Goal: Information Seeking & Learning: Learn about a topic

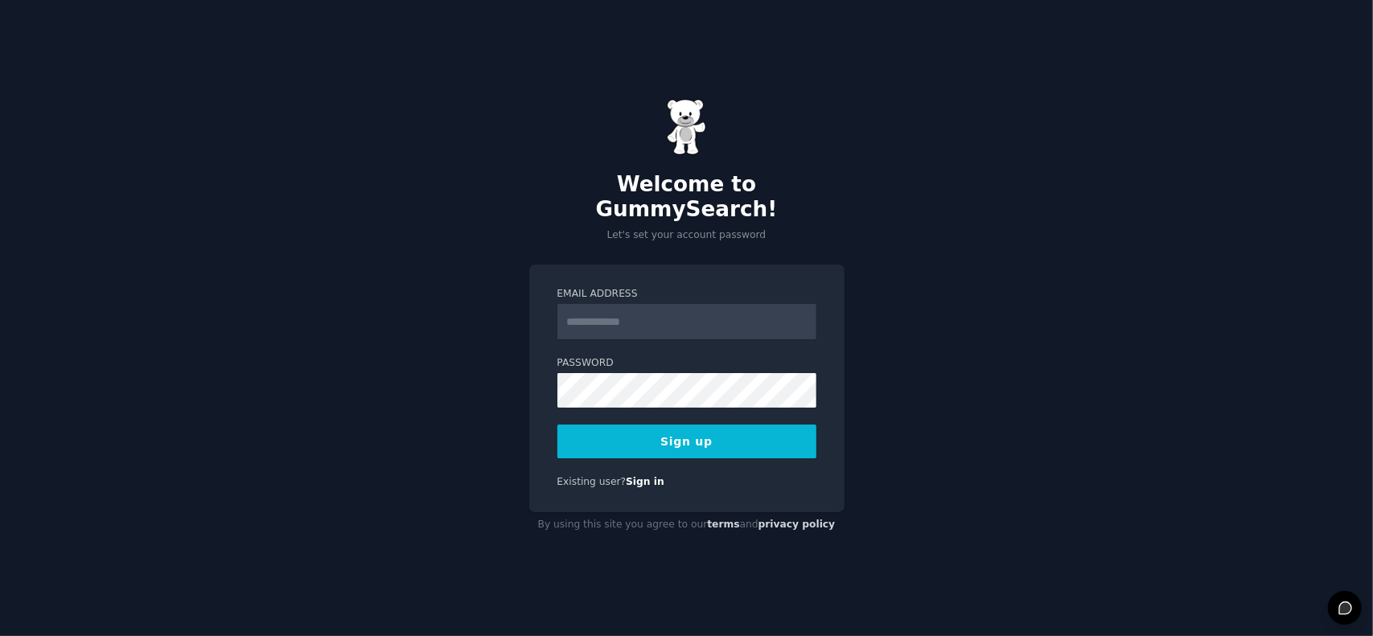
click at [619, 304] on input "Email Address" at bounding box center [686, 321] width 259 height 35
type input "**********"
click at [706, 439] on button "Sign up" at bounding box center [686, 442] width 259 height 34
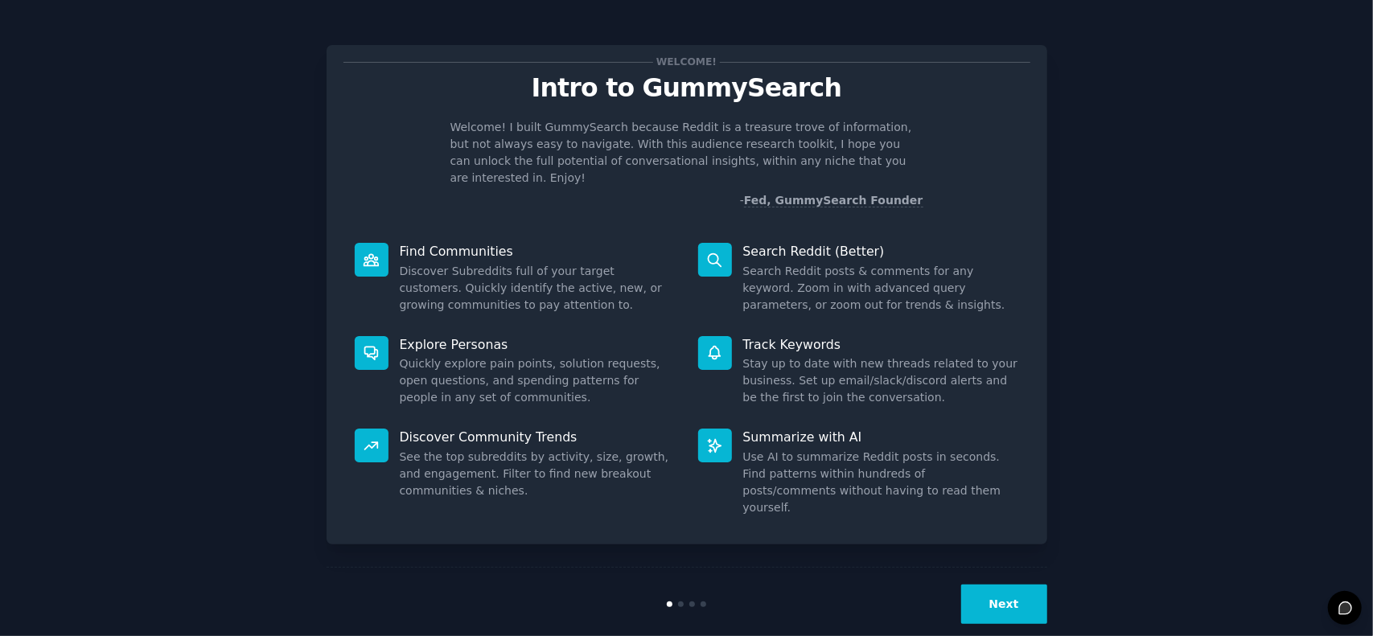
click at [1003, 585] on button "Next" at bounding box center [1004, 604] width 86 height 39
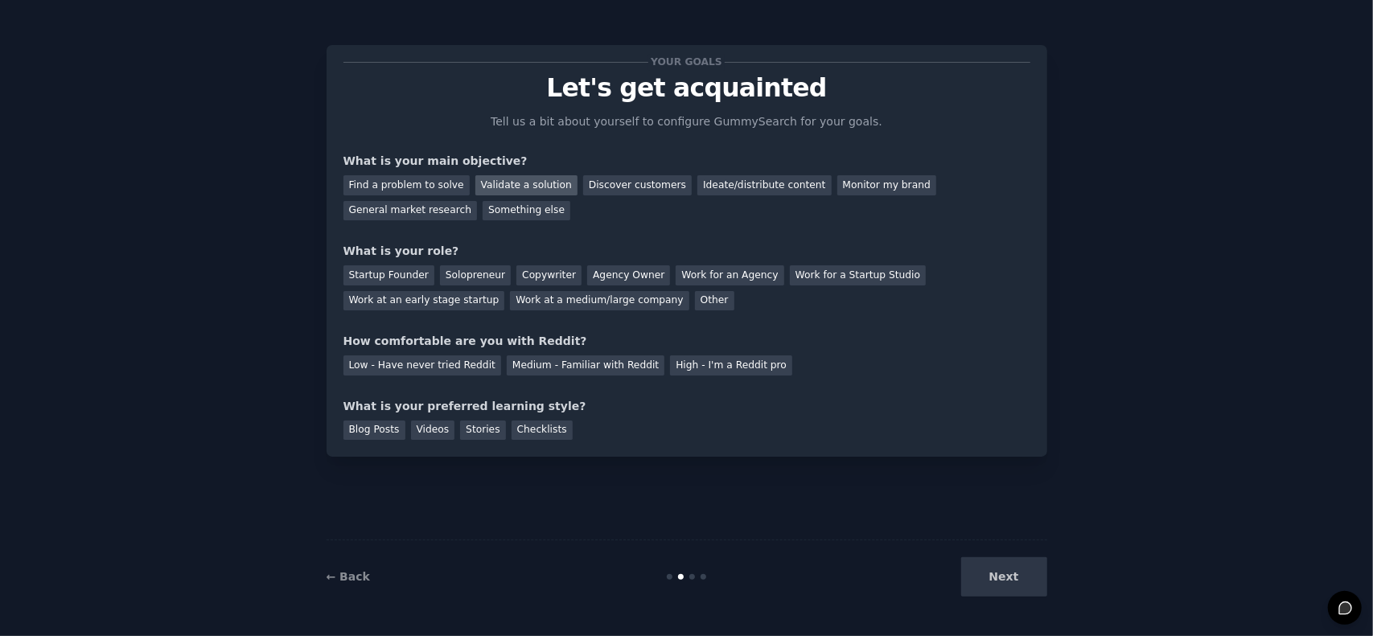
click at [519, 189] on div "Validate a solution" at bounding box center [526, 185] width 102 height 20
click at [594, 181] on div "Discover customers" at bounding box center [637, 185] width 109 height 20
click at [507, 191] on div "Validate a solution" at bounding box center [526, 185] width 102 height 20
click at [378, 276] on div "Startup Founder" at bounding box center [388, 275] width 91 height 20
click at [539, 371] on div "Medium - Familiar with Reddit" at bounding box center [586, 365] width 158 height 20
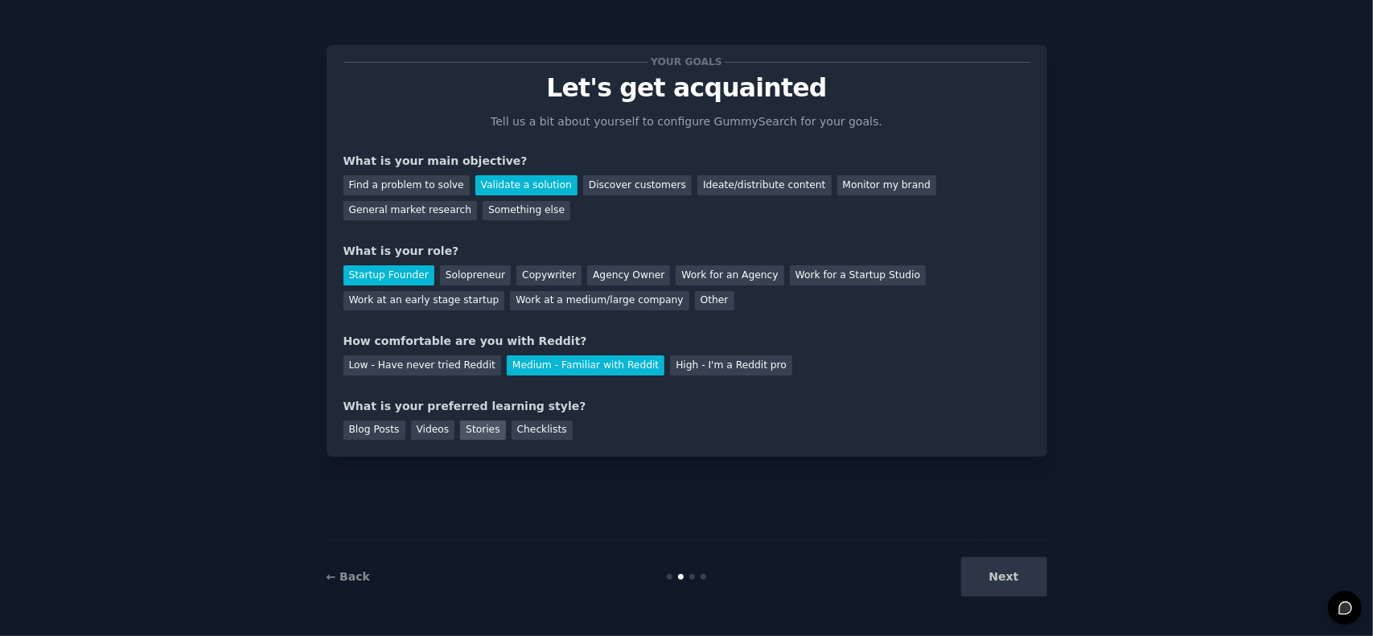
click at [474, 424] on div "Stories" at bounding box center [482, 431] width 45 height 20
click at [991, 568] on button "Next" at bounding box center [1004, 576] width 86 height 39
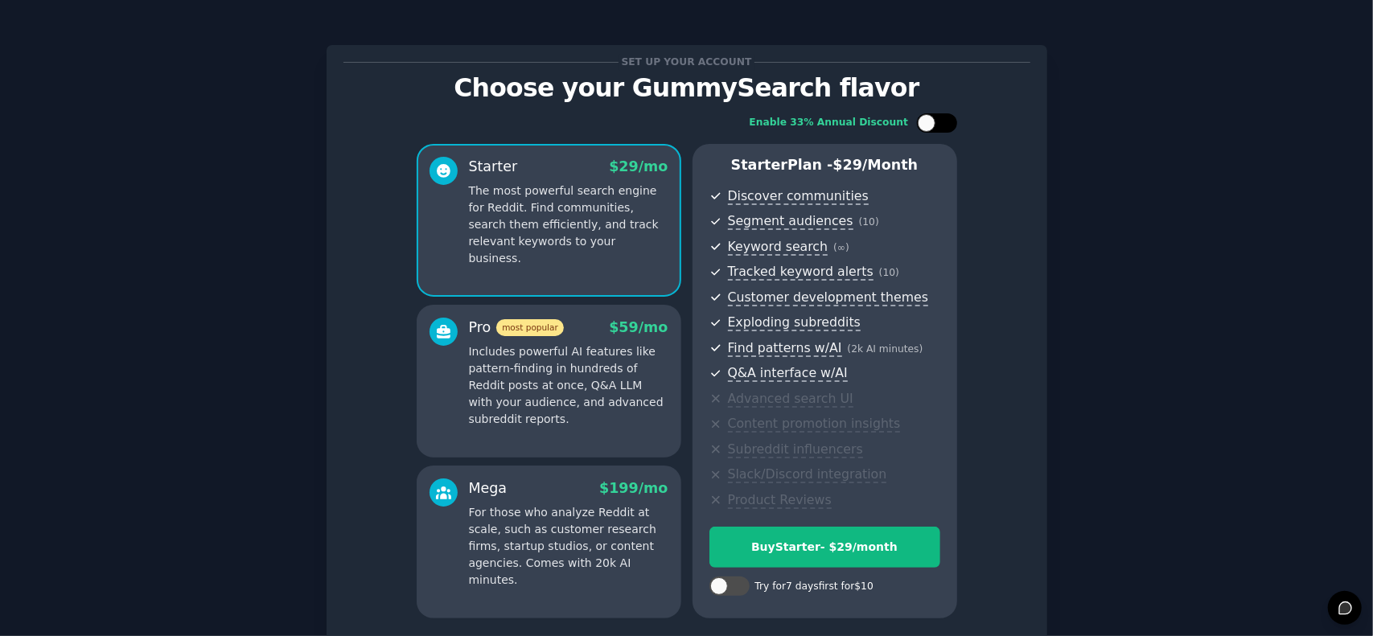
click at [920, 126] on div at bounding box center [927, 123] width 18 height 18
click at [947, 121] on div at bounding box center [947, 123] width 18 height 18
checkbox input "false"
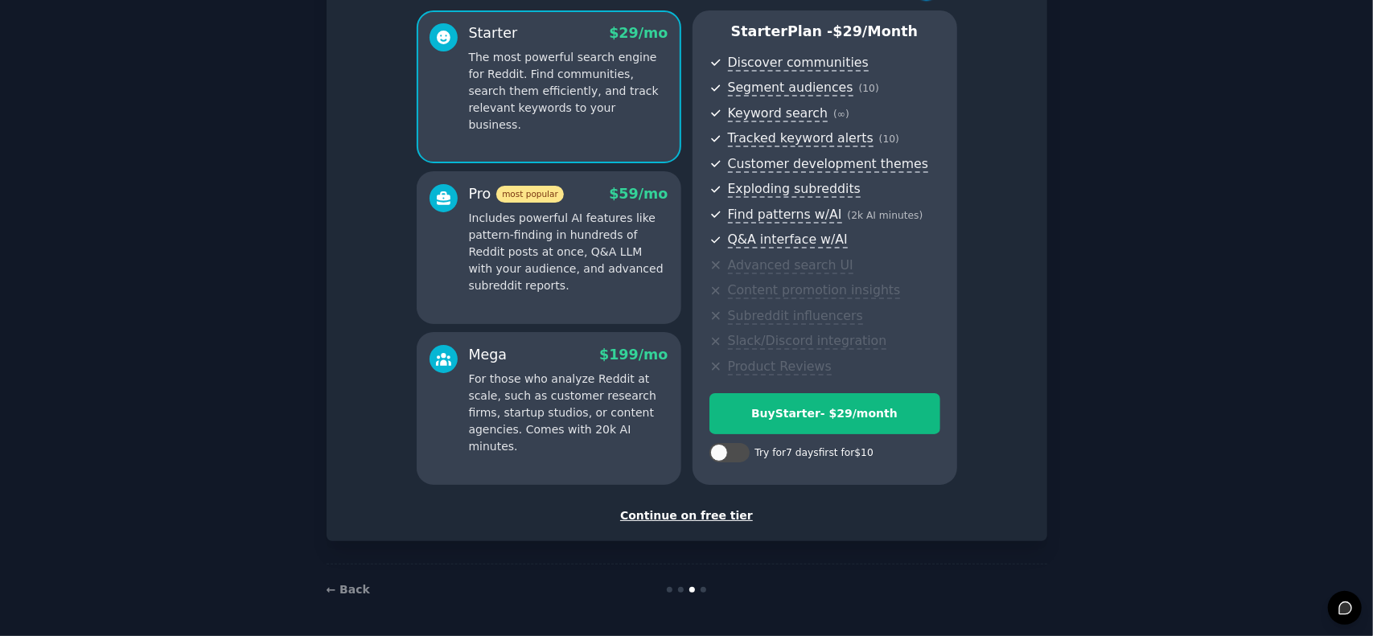
click at [675, 519] on div "Continue on free tier" at bounding box center [686, 515] width 687 height 17
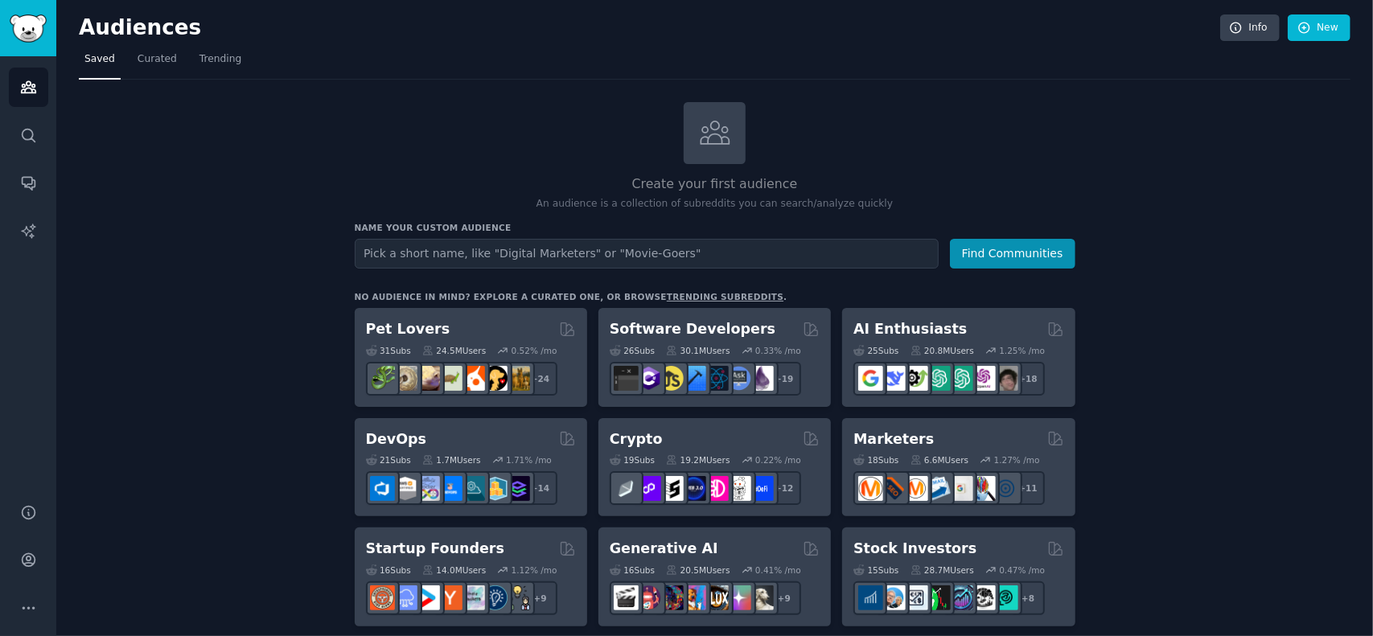
click at [473, 258] on input "text" at bounding box center [647, 254] width 584 height 30
type input "M"
type input "S"
type input "A"
type input "Heavy Equipment OEMs"
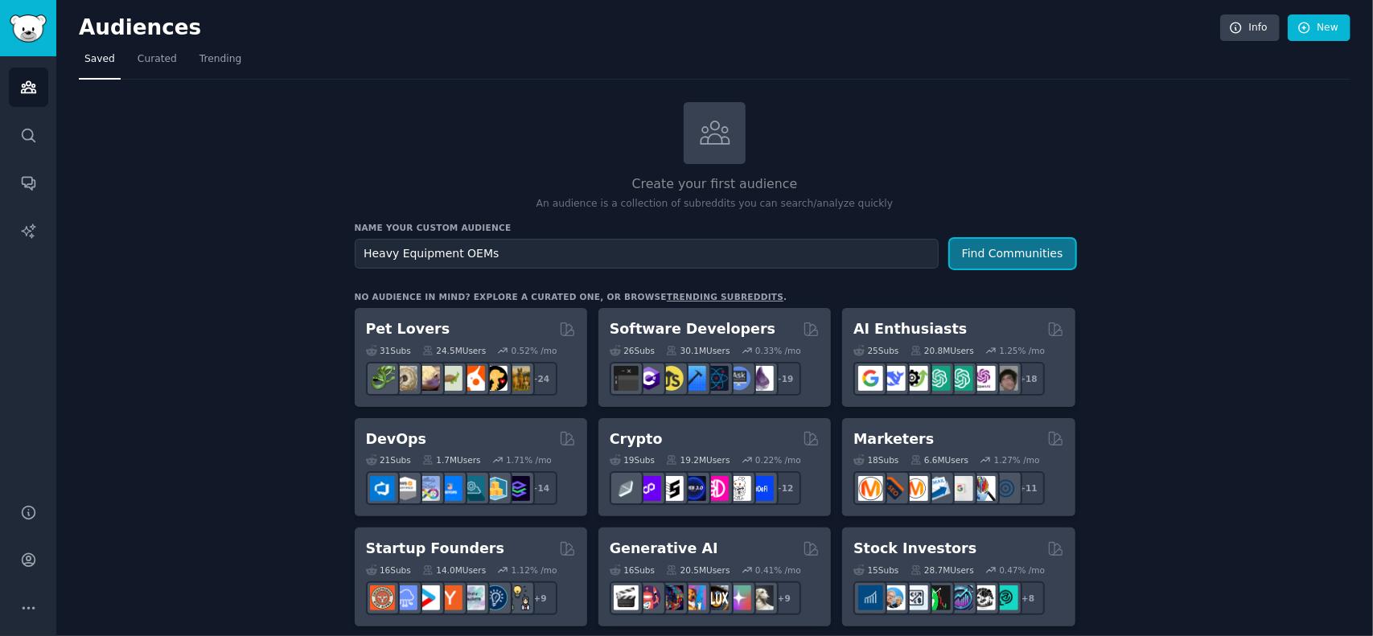
click at [1000, 255] on button "Find Communities" at bounding box center [1012, 254] width 125 height 30
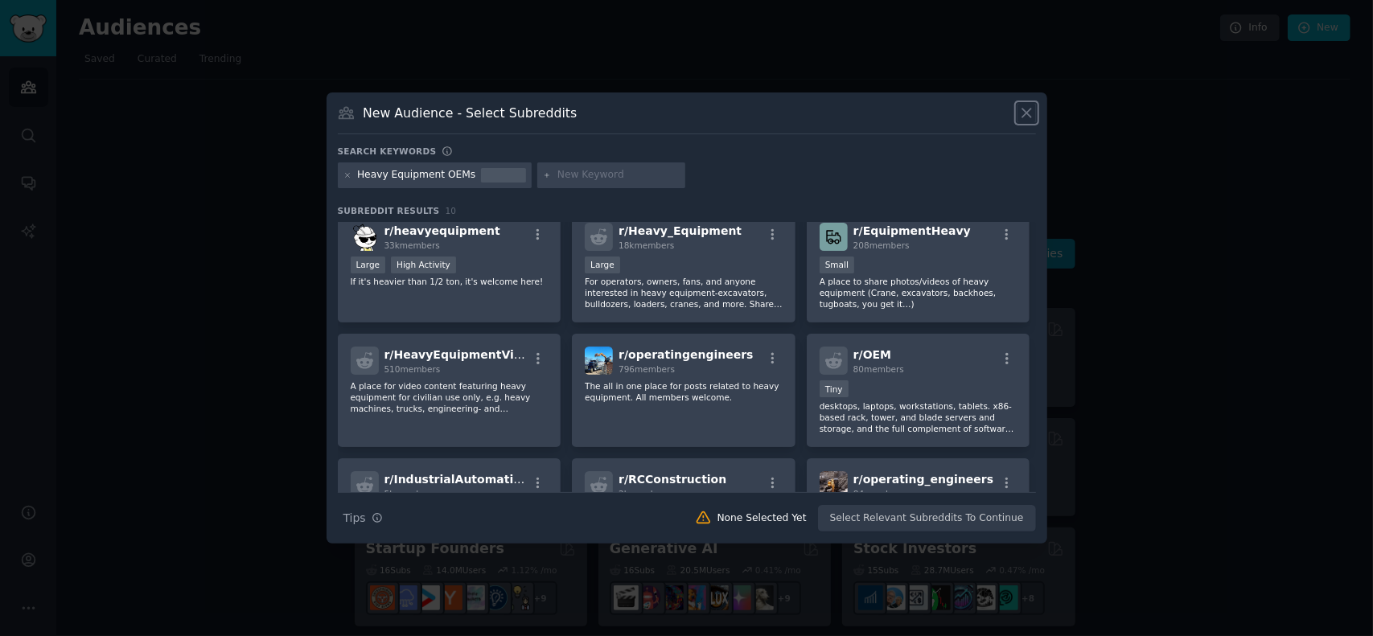
scroll to position [5, 0]
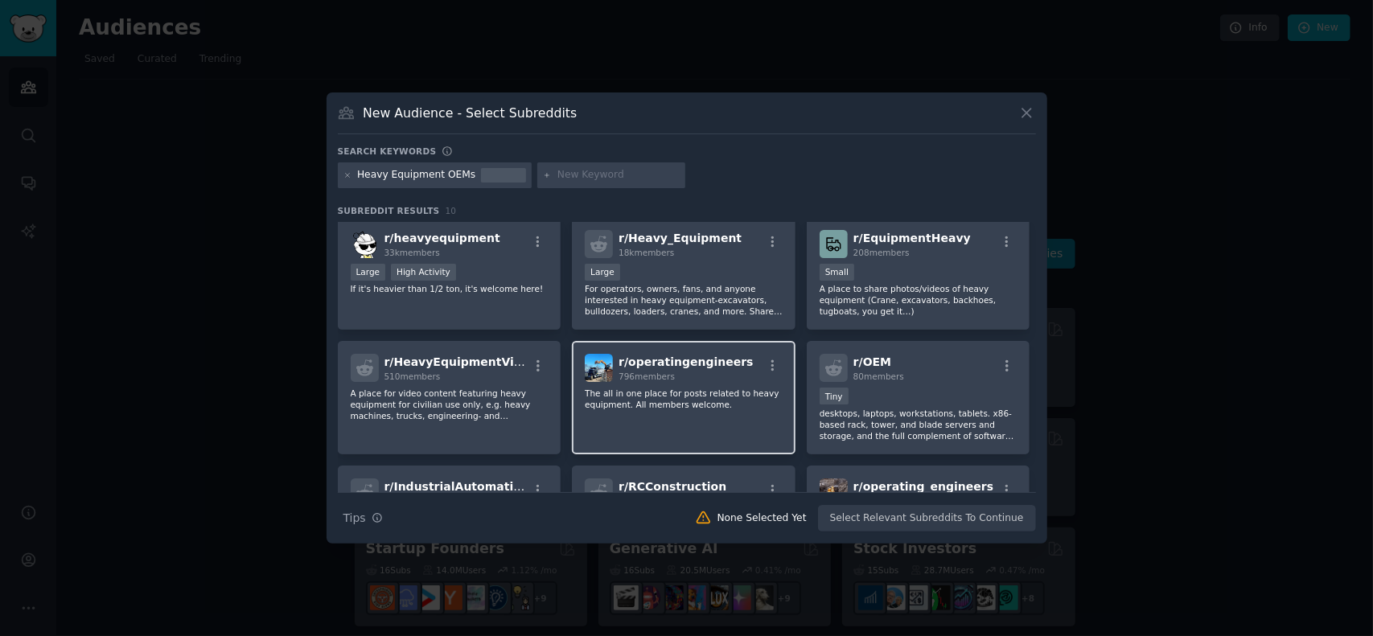
click at [703, 368] on span "r/ operatingengineers" at bounding box center [685, 361] width 134 height 13
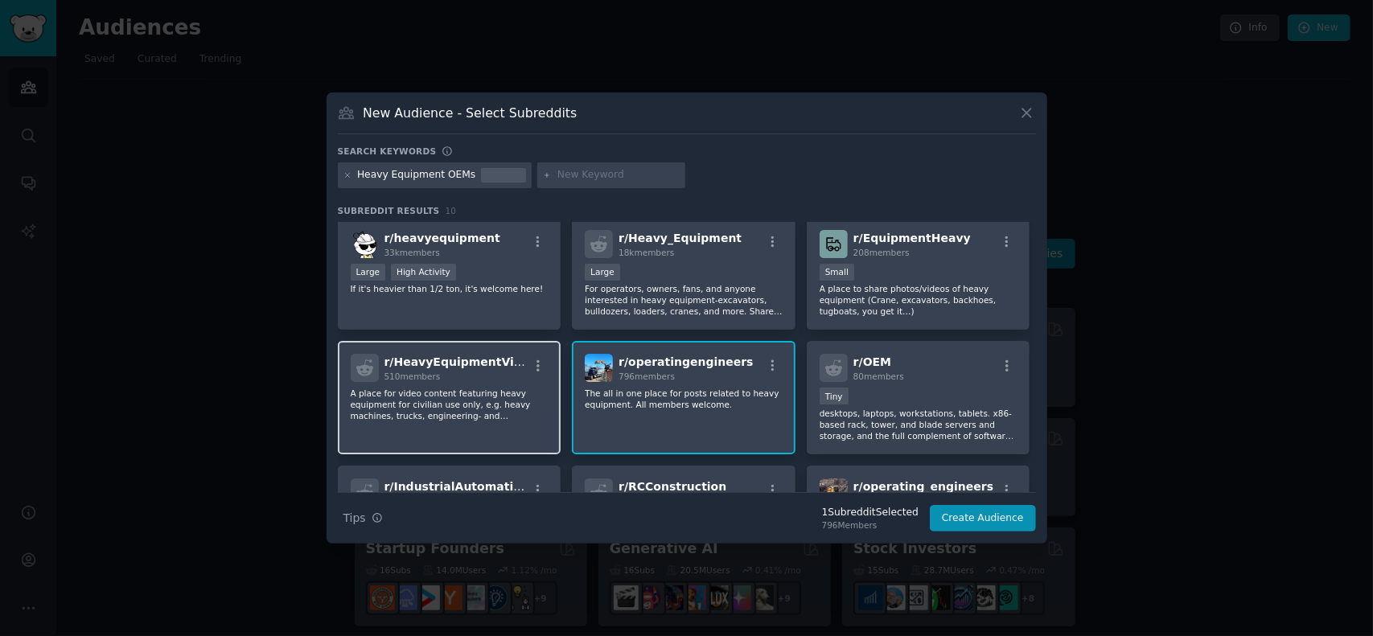
click at [466, 397] on p "A place for video content featuring heavy equipment for civilian use only, e.g.…" at bounding box center [450, 405] width 198 height 34
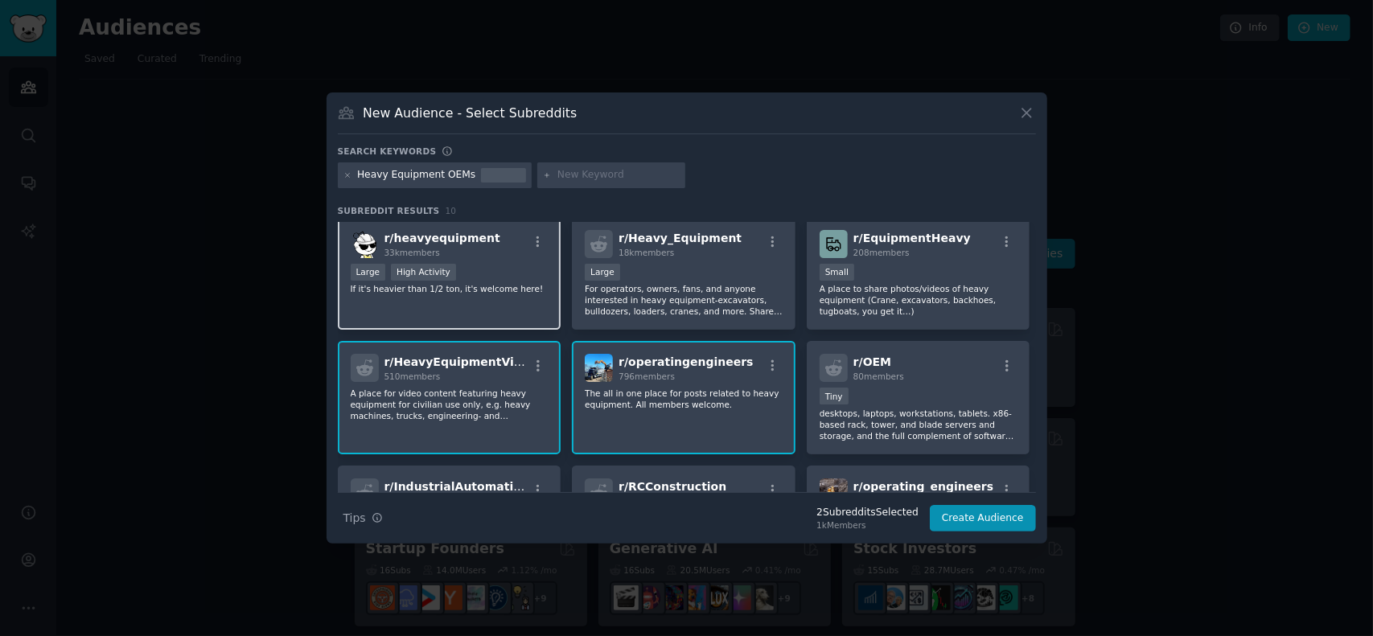
click at [491, 296] on div "r/ heavyequipment 33k members Large High Activity If it's heavier than 1/2 ton,…" at bounding box center [450, 273] width 224 height 113
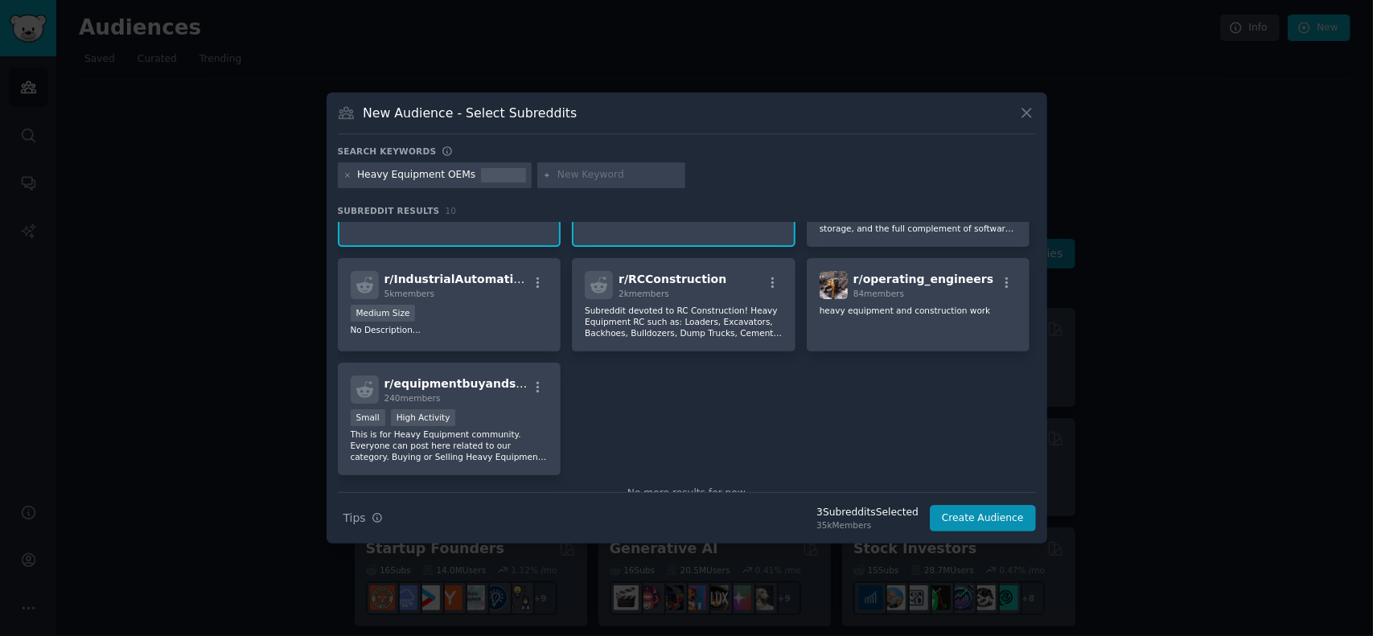
scroll to position [0, 0]
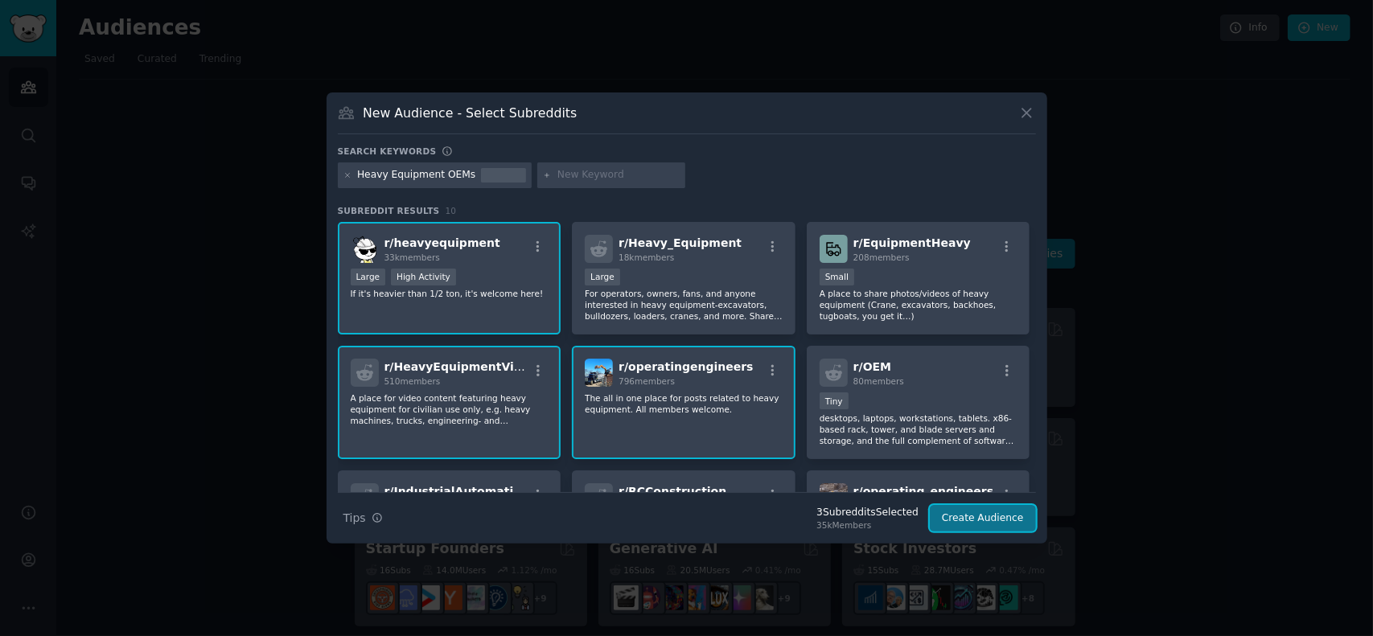
click at [982, 514] on button "Create Audience" at bounding box center [983, 518] width 106 height 27
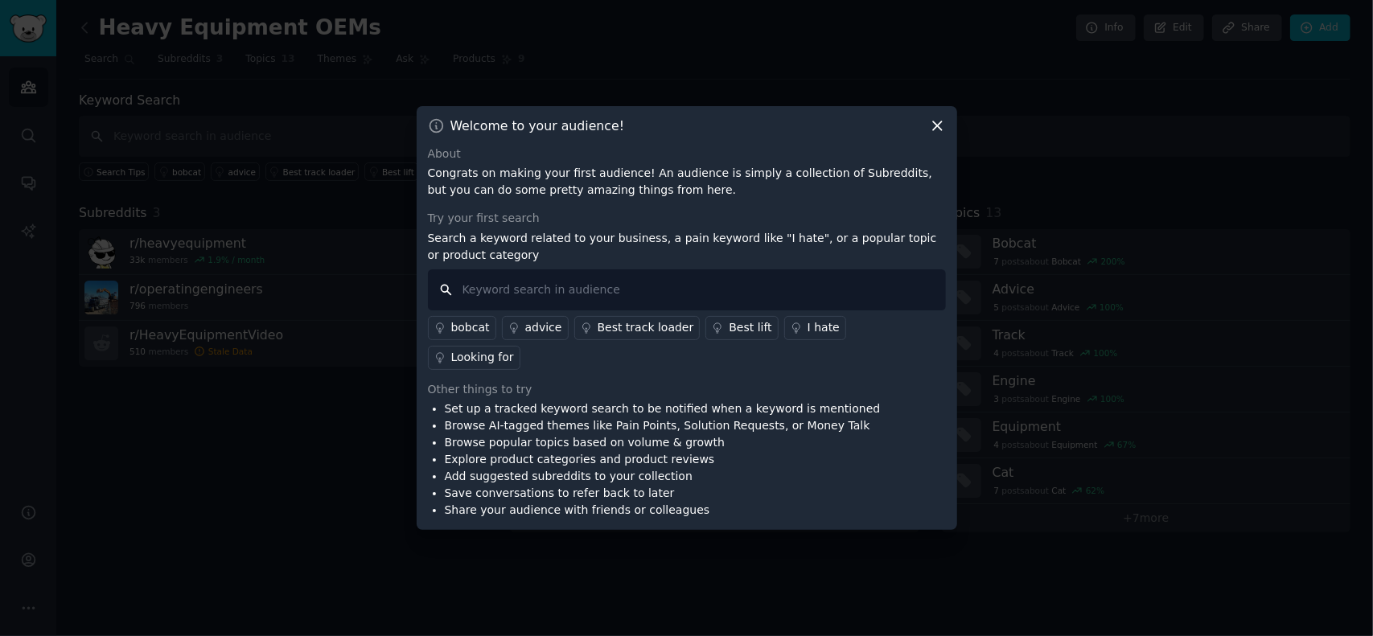
click at [588, 300] on input "text" at bounding box center [687, 289] width 518 height 41
type input "spare parts"
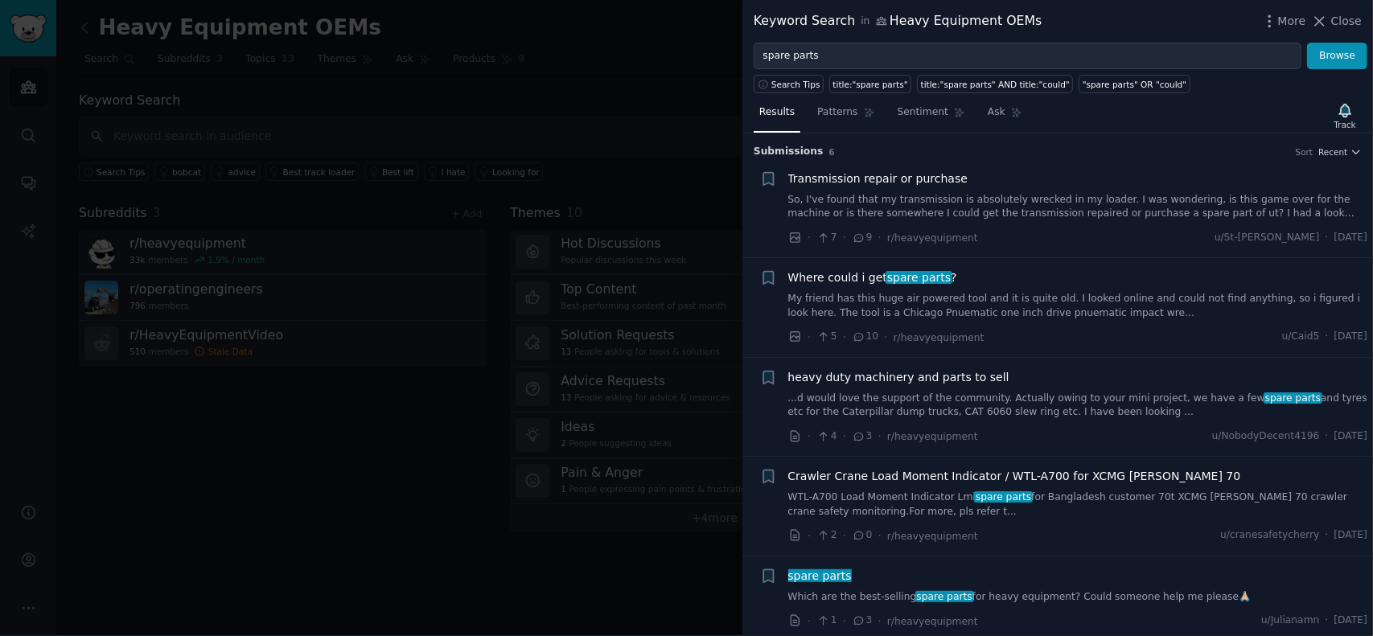
click at [841, 69] on div "Search Tips title:"spare parts" title:"spare parts" AND title:"could" "spare pa…" at bounding box center [1057, 81] width 630 height 24
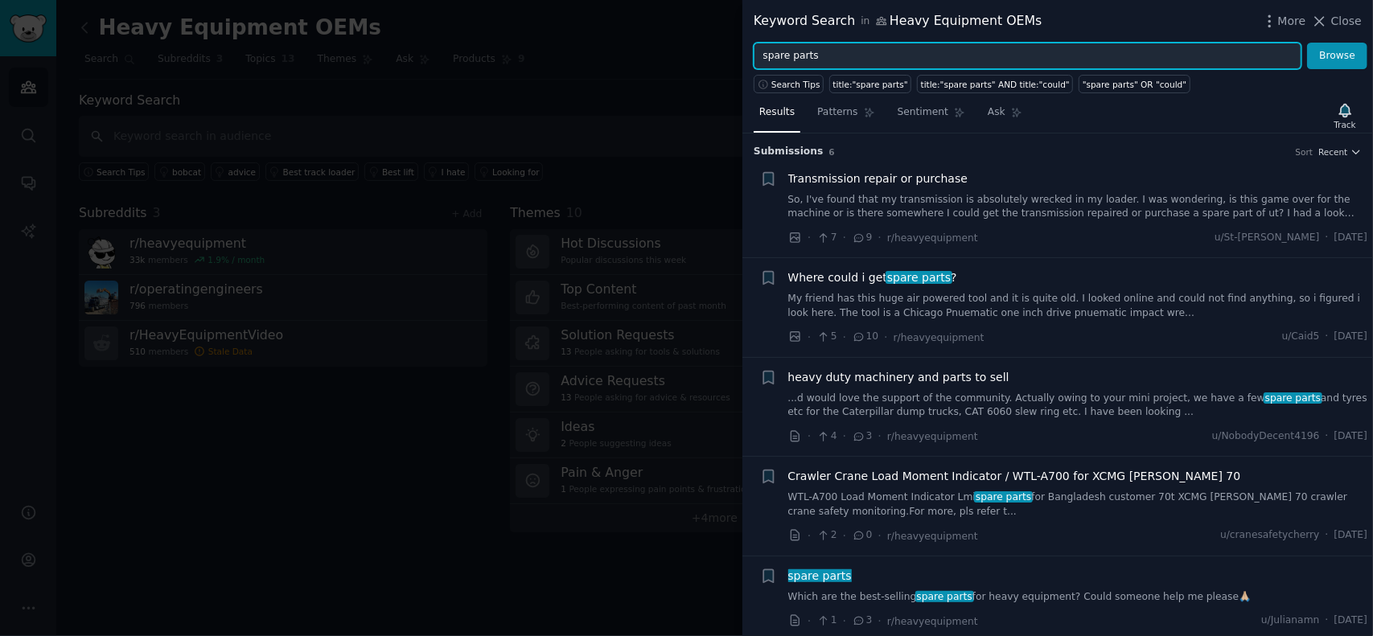
click at [836, 63] on input "spare parts" at bounding box center [1027, 56] width 548 height 27
click at [1307, 43] on button "Browse" at bounding box center [1337, 56] width 60 height 27
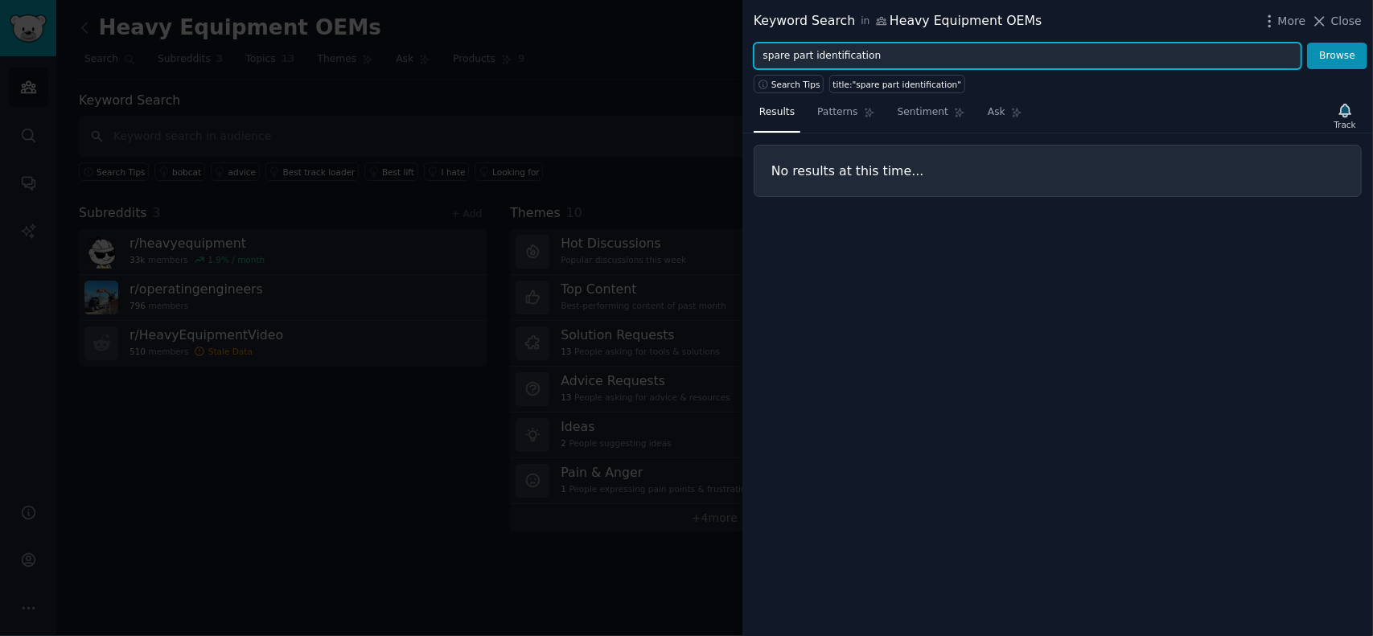
drag, startPoint x: 864, startPoint y: 57, endPoint x: 706, endPoint y: 56, distance: 157.6
click at [706, 56] on div "Keyword Search in Heavy Equipment OEMs More Close spare part identification Bro…" at bounding box center [686, 318] width 1373 height 636
drag, startPoint x: 948, startPoint y: 55, endPoint x: 727, endPoint y: 75, distance: 222.0
click at [727, 75] on div "Keyword Search in Heavy Equipment OEMs More Close operation and maintenance man…" at bounding box center [686, 318] width 1373 height 636
click at [1307, 43] on button "Browse" at bounding box center [1337, 56] width 60 height 27
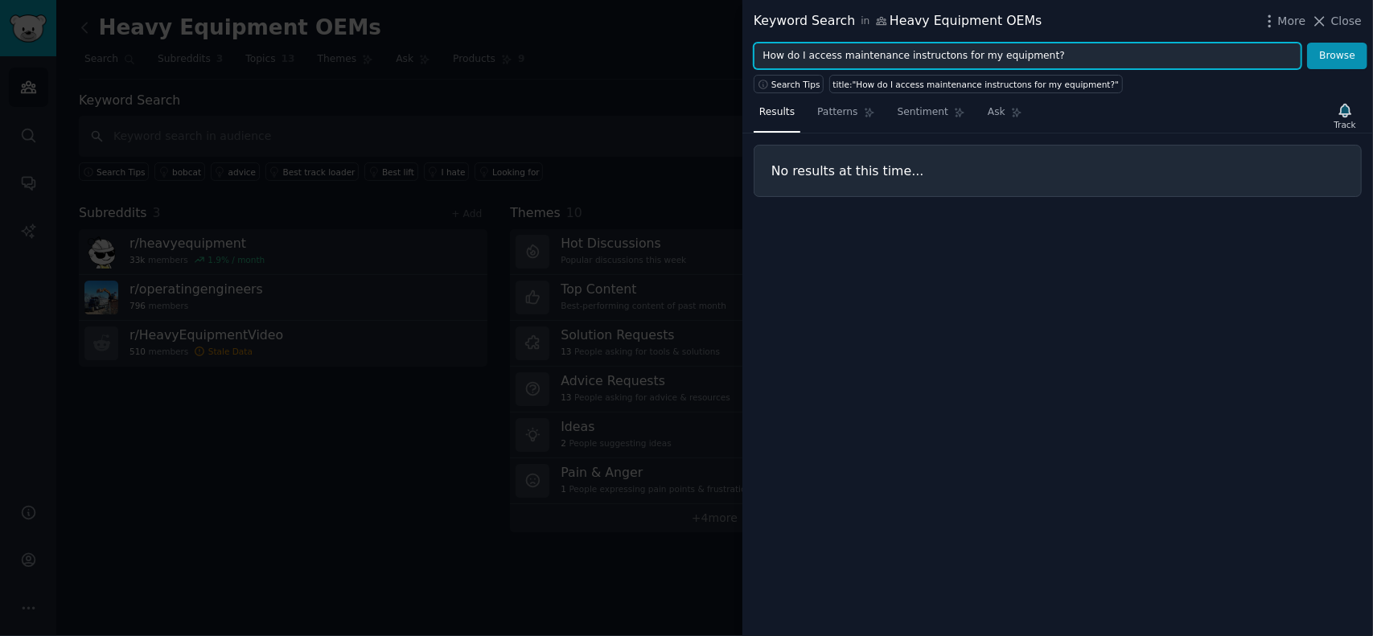
drag, startPoint x: 1053, startPoint y: 57, endPoint x: 758, endPoint y: 42, distance: 295.5
click at [758, 43] on input "How do I access maintenance instructons for my equipment?" at bounding box center [1027, 56] width 548 height 27
click at [1307, 43] on button "Browse" at bounding box center [1337, 56] width 60 height 27
click at [801, 79] on span "Search Tips" at bounding box center [795, 84] width 49 height 11
click at [969, 55] on input "I hate how difficult it is to identify spare parts" at bounding box center [1027, 56] width 548 height 27
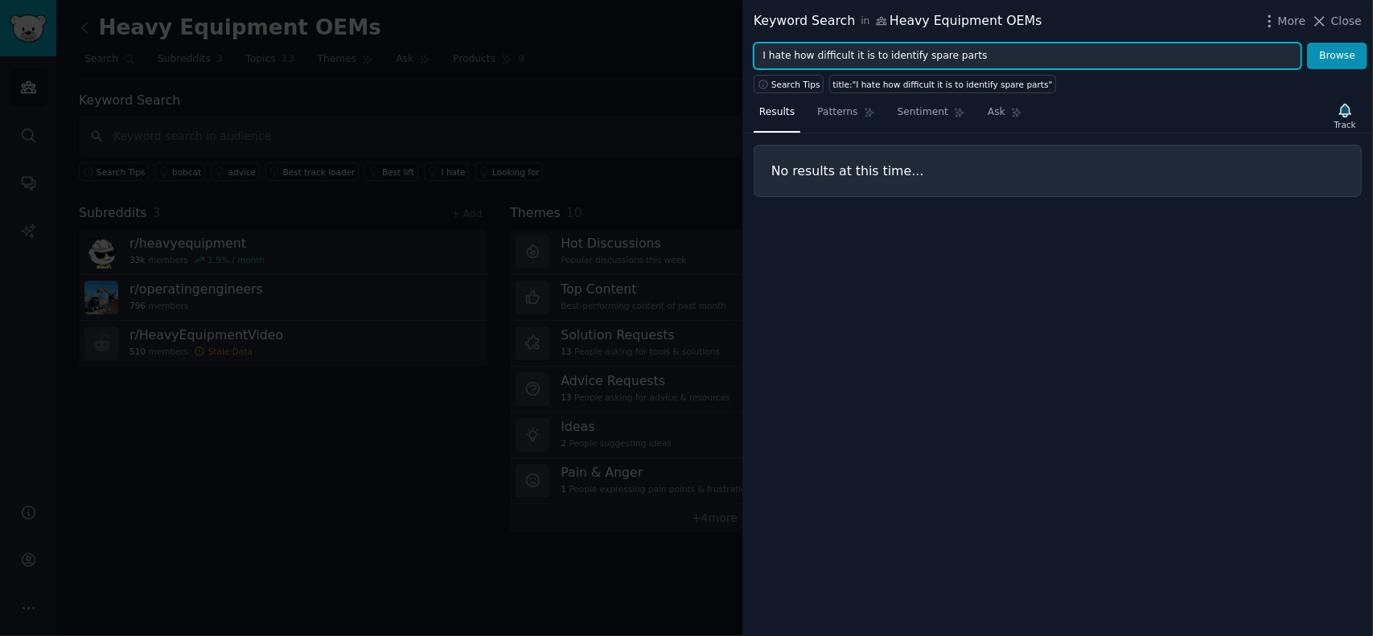
drag, startPoint x: 969, startPoint y: 55, endPoint x: 736, endPoint y: 83, distance: 234.8
click at [736, 83] on div "Keyword Search in Heavy Equipment OEMs More Close I hate how difficult it is to…" at bounding box center [686, 318] width 1373 height 636
type input "spare parts & errors"
click at [1307, 43] on button "Browse" at bounding box center [1337, 56] width 60 height 27
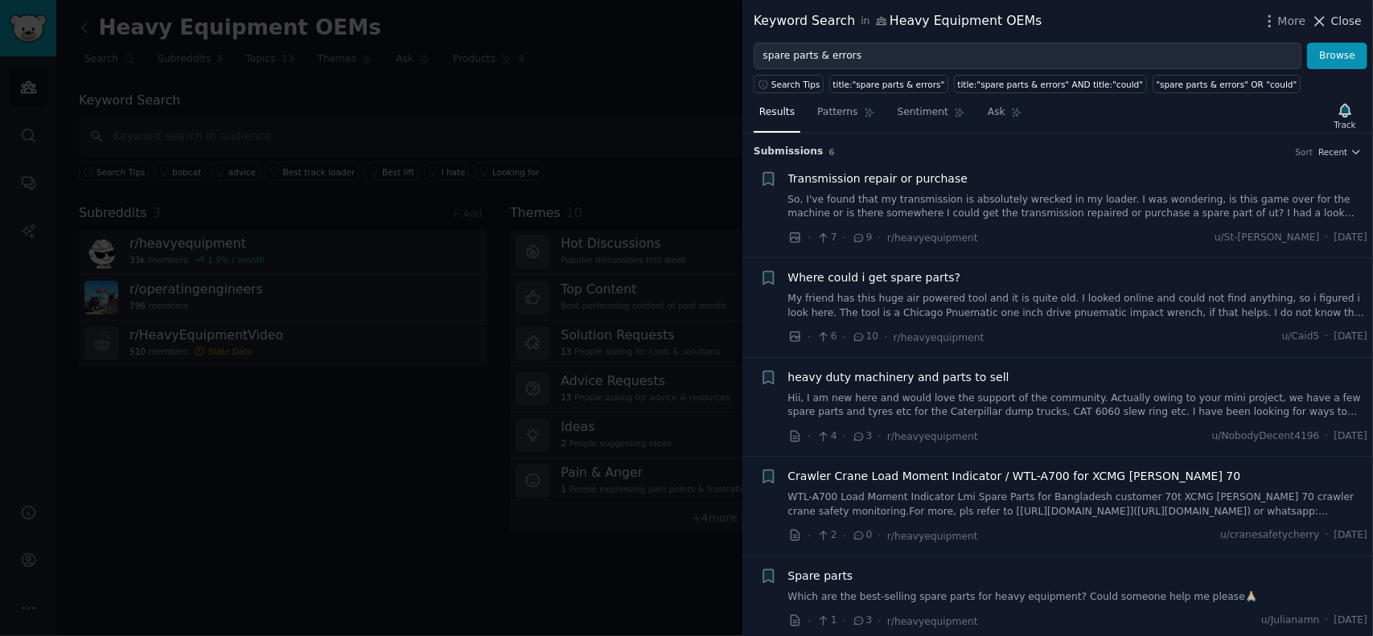
click at [1336, 18] on span "Close" at bounding box center [1346, 21] width 31 height 17
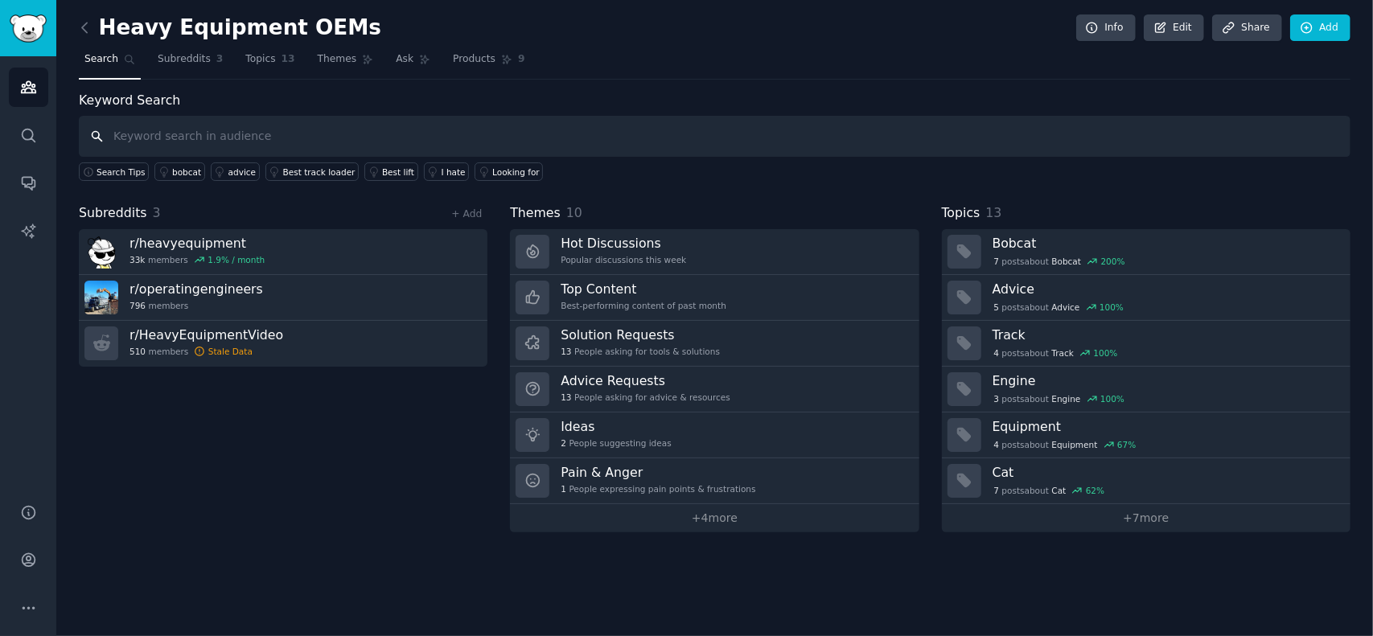
click at [220, 126] on input "text" at bounding box center [714, 136] width 1271 height 41
click at [34, 147] on link "Search" at bounding box center [28, 135] width 39 height 39
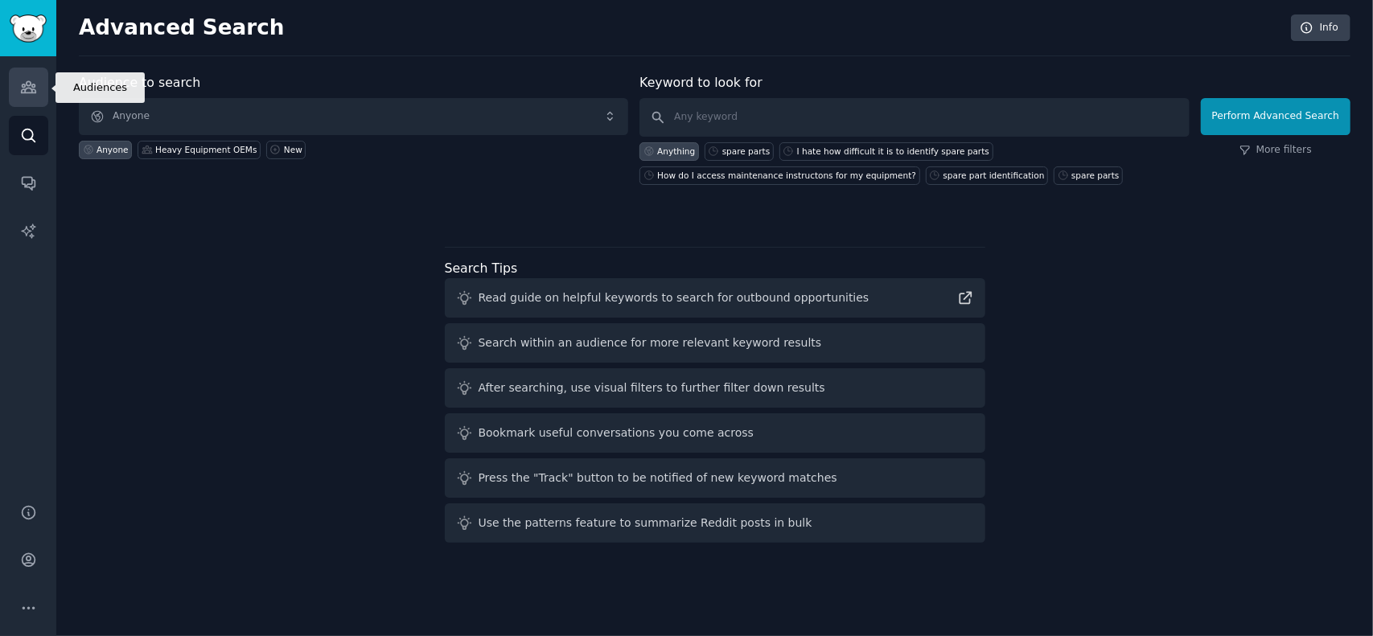
click at [23, 79] on icon "Sidebar" at bounding box center [28, 87] width 17 height 17
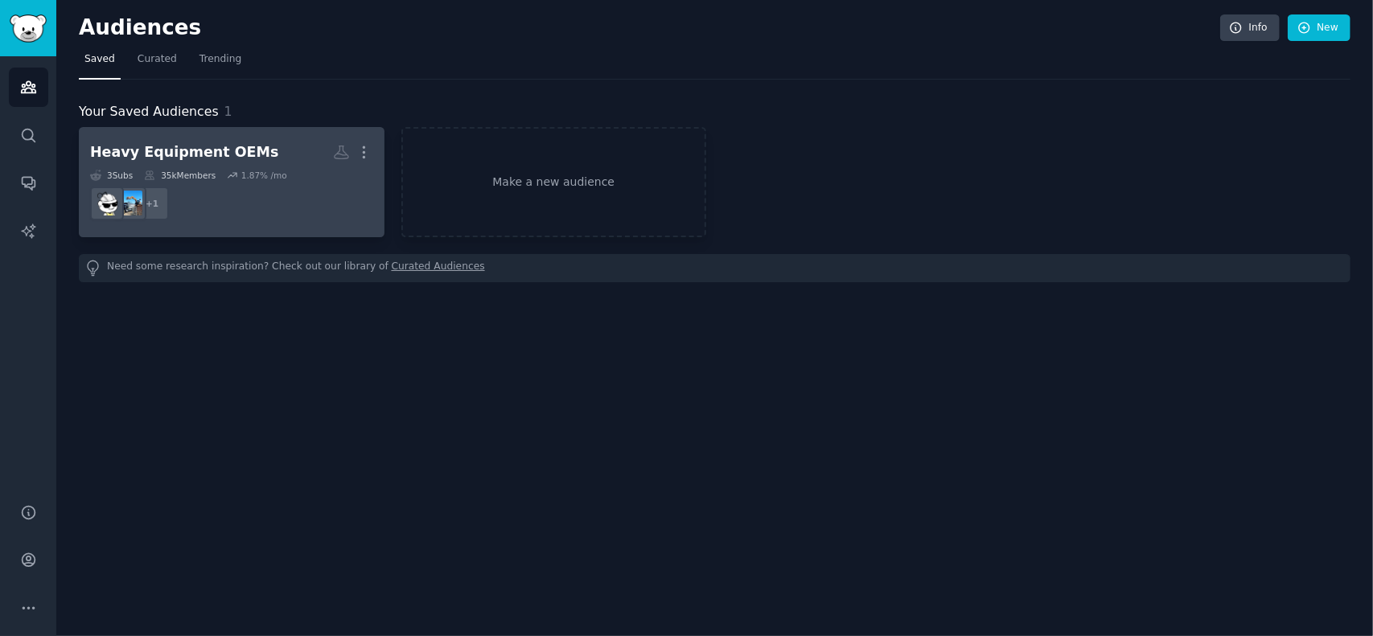
click at [191, 144] on div "Heavy Equipment OEMs" at bounding box center [184, 152] width 188 height 20
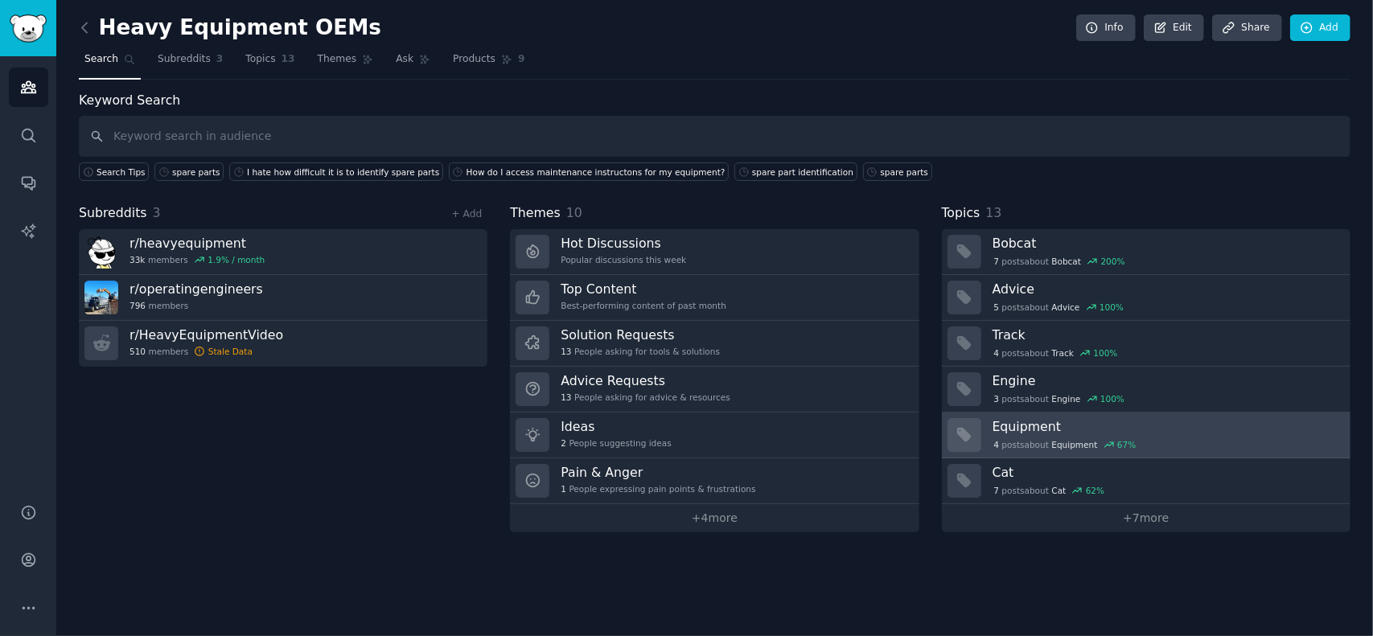
click at [1015, 425] on h3 "Equipment" at bounding box center [1165, 426] width 347 height 17
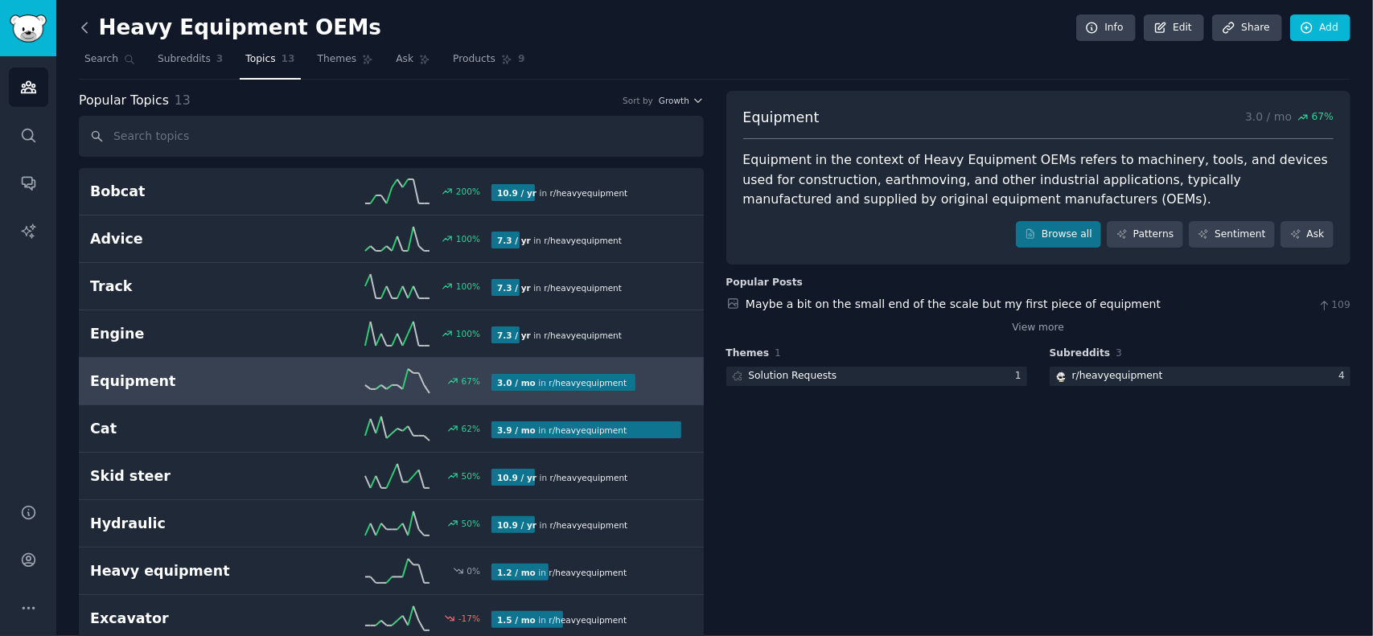
click at [85, 31] on icon at bounding box center [84, 28] width 5 height 10
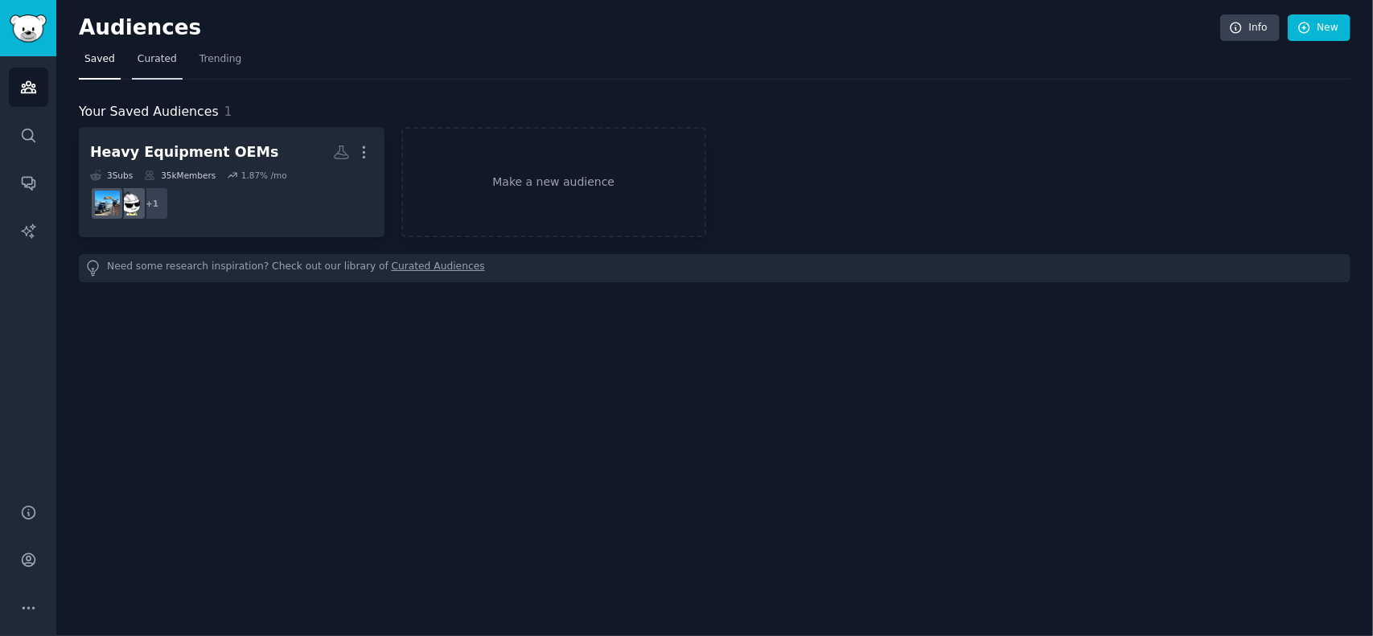
click at [157, 62] on span "Curated" at bounding box center [157, 59] width 39 height 14
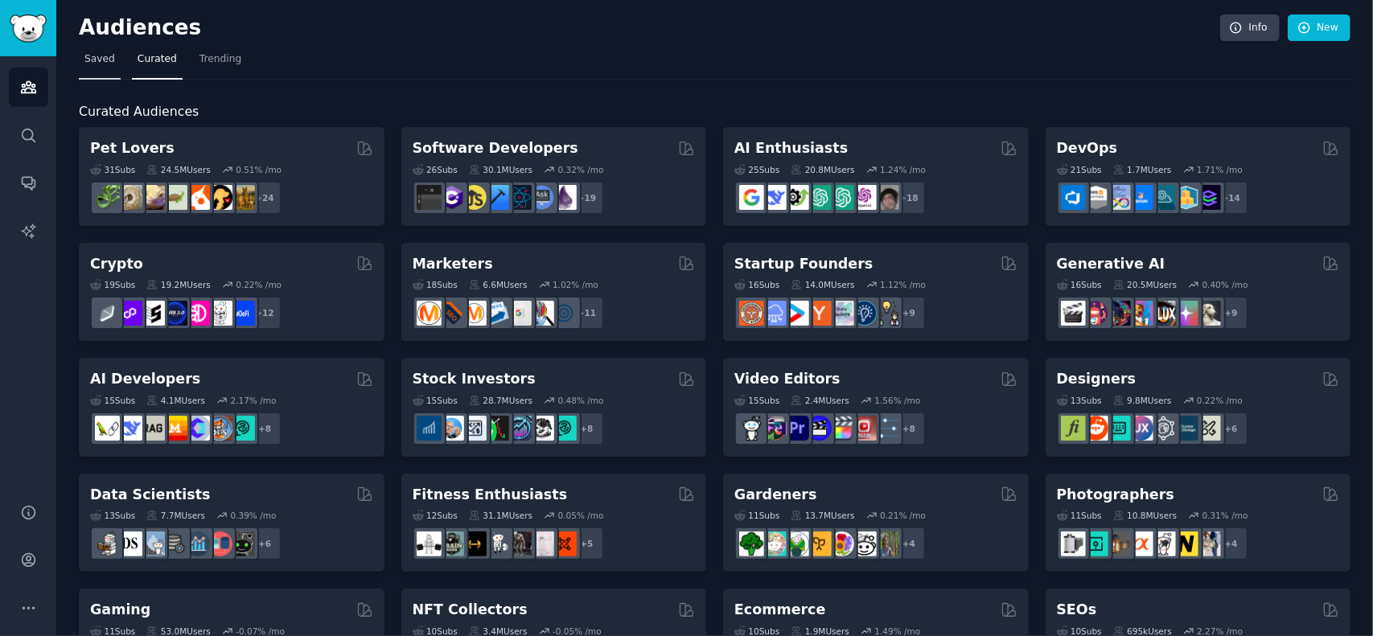
click at [114, 60] on link "Saved" at bounding box center [100, 63] width 42 height 33
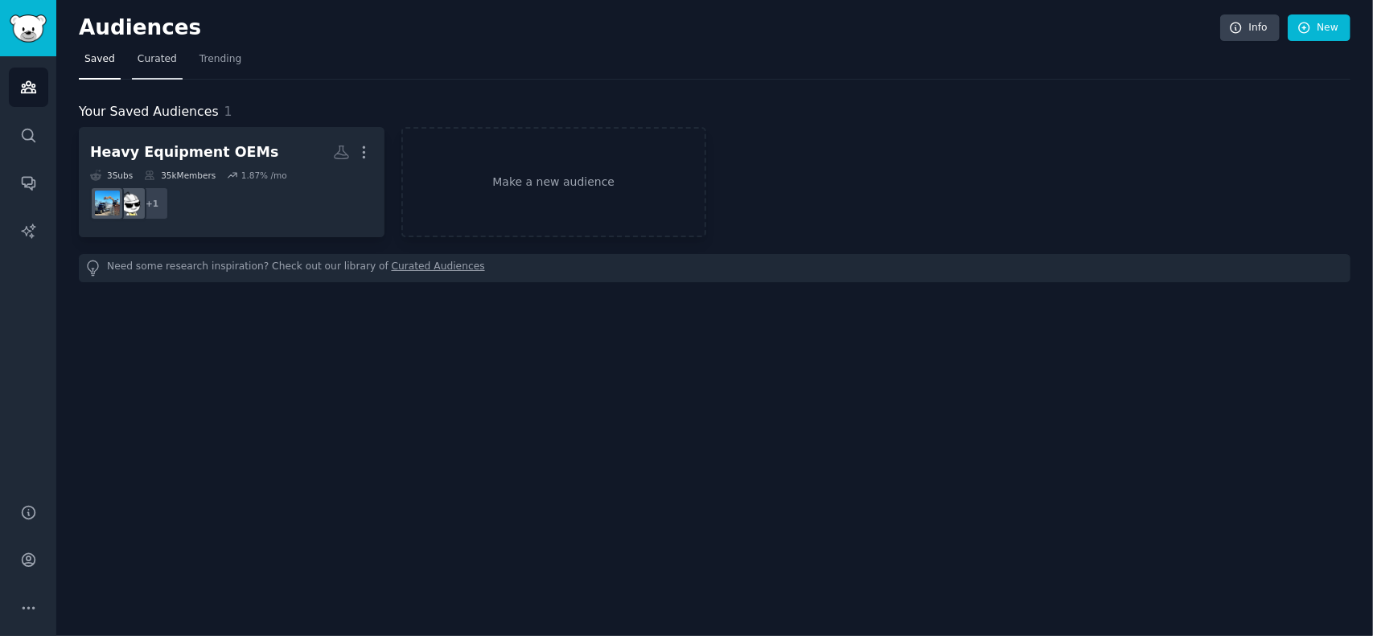
click at [146, 56] on span "Curated" at bounding box center [157, 59] width 39 height 14
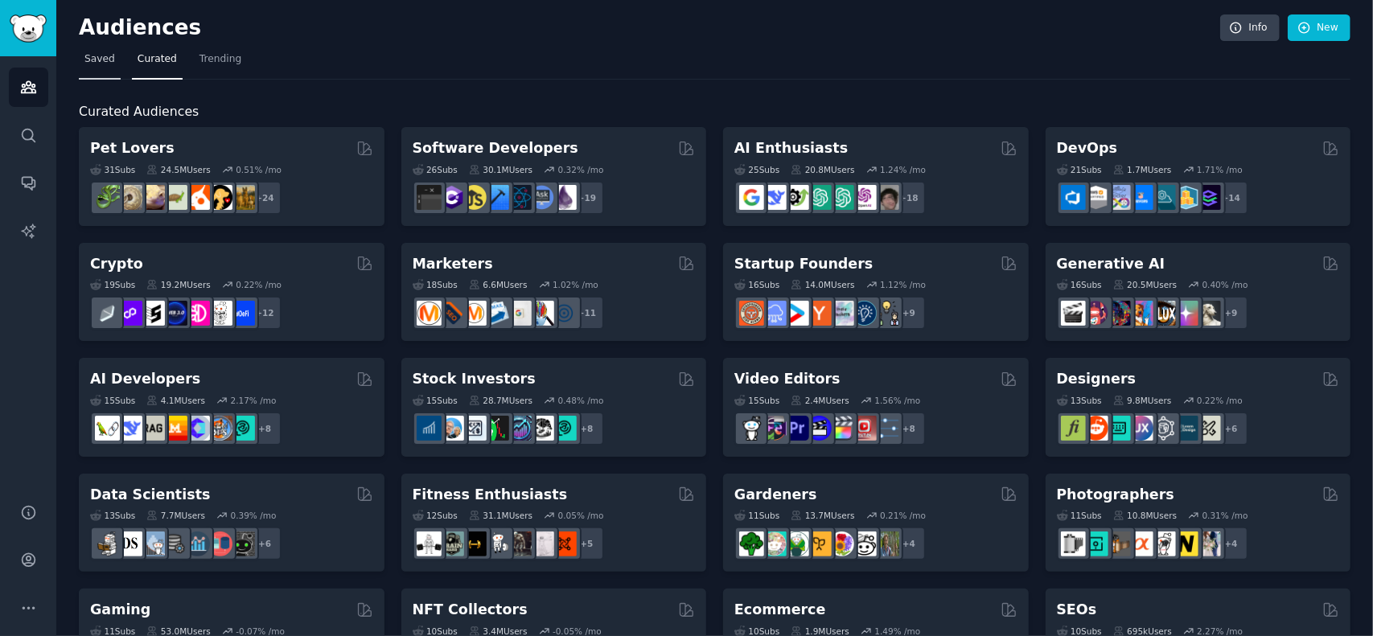
click at [96, 64] on span "Saved" at bounding box center [99, 59] width 31 height 14
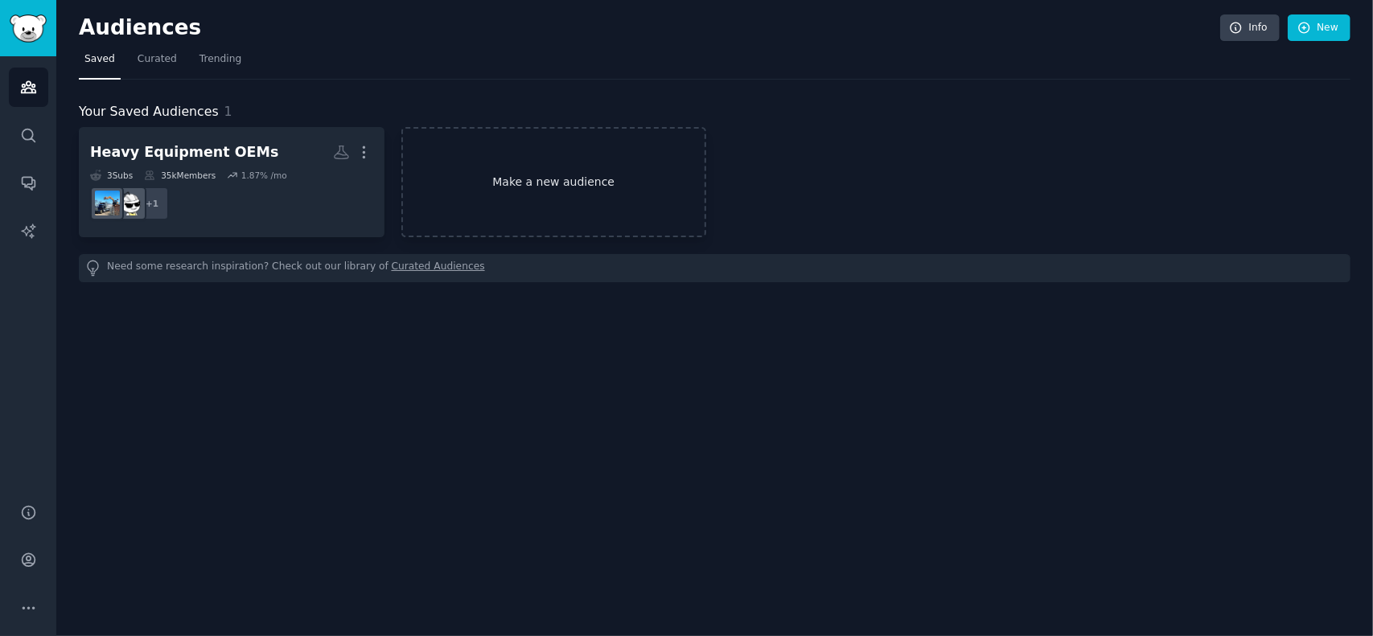
click at [529, 183] on link "Make a new audience" at bounding box center [554, 182] width 306 height 110
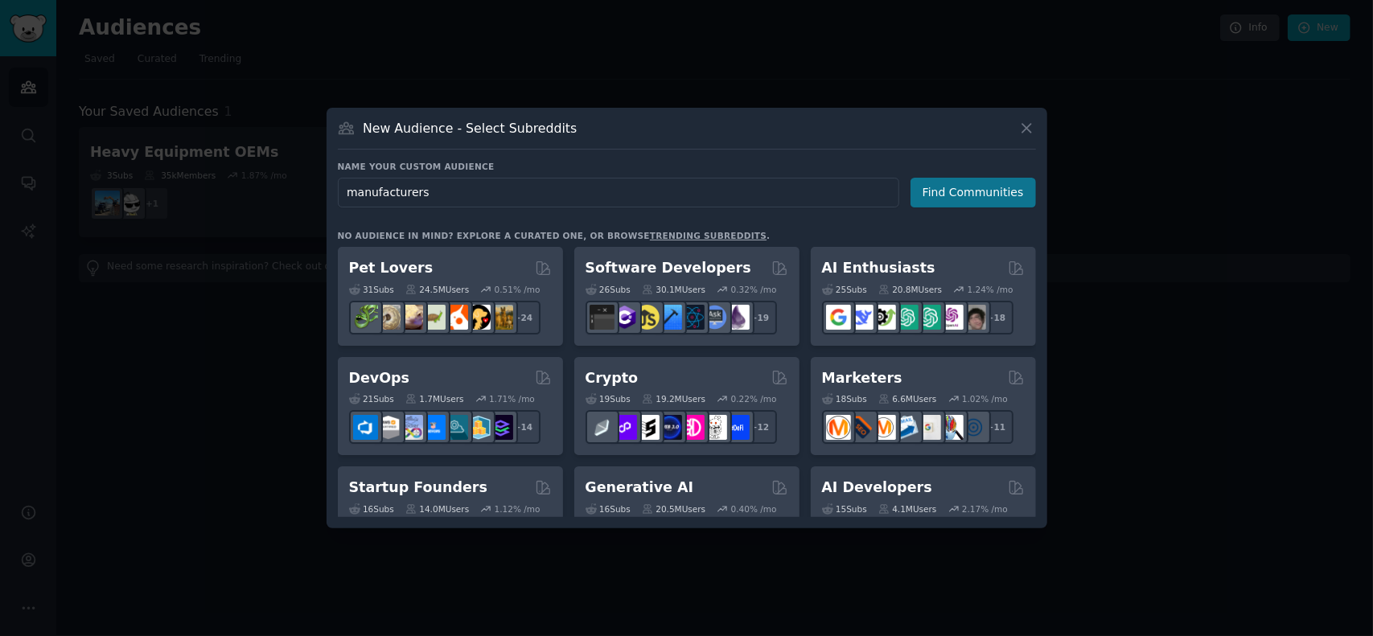
type input "manufacturers"
click at [973, 191] on button "Find Communities" at bounding box center [972, 193] width 125 height 30
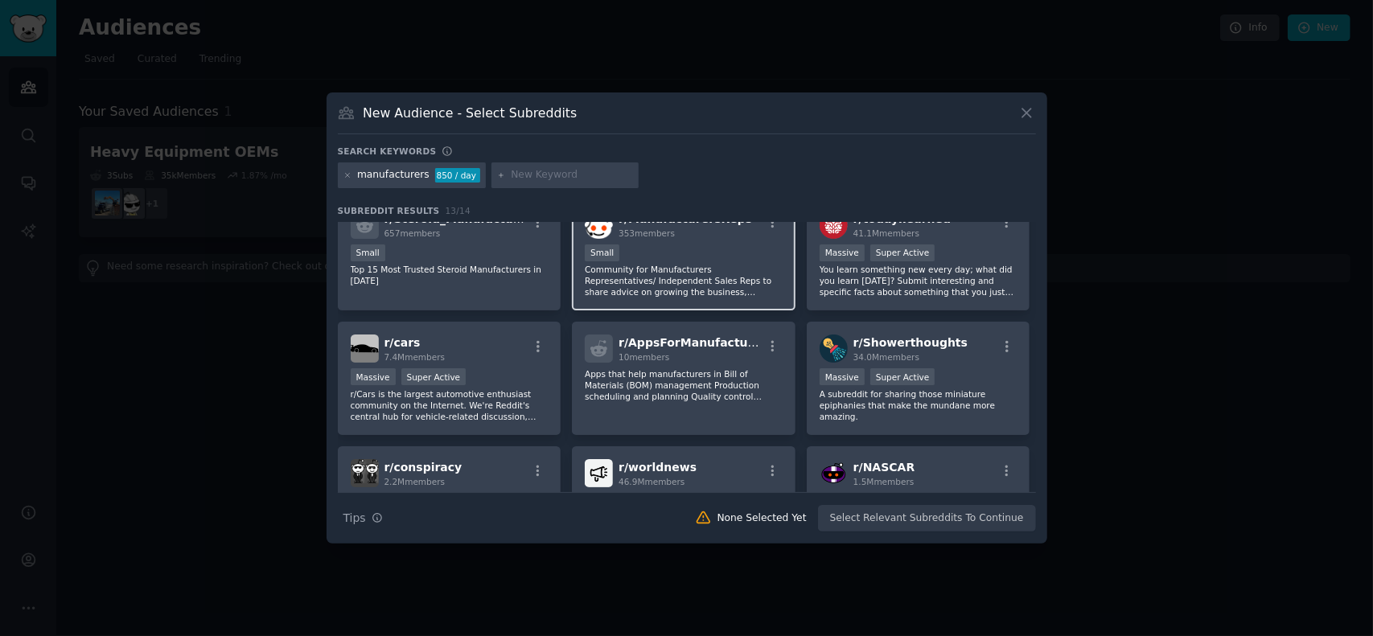
scroll to position [27, 0]
click at [679, 281] on p "Community for Manufacturers Representatives/ Independent Sales Reps to share ad…" at bounding box center [684, 278] width 198 height 34
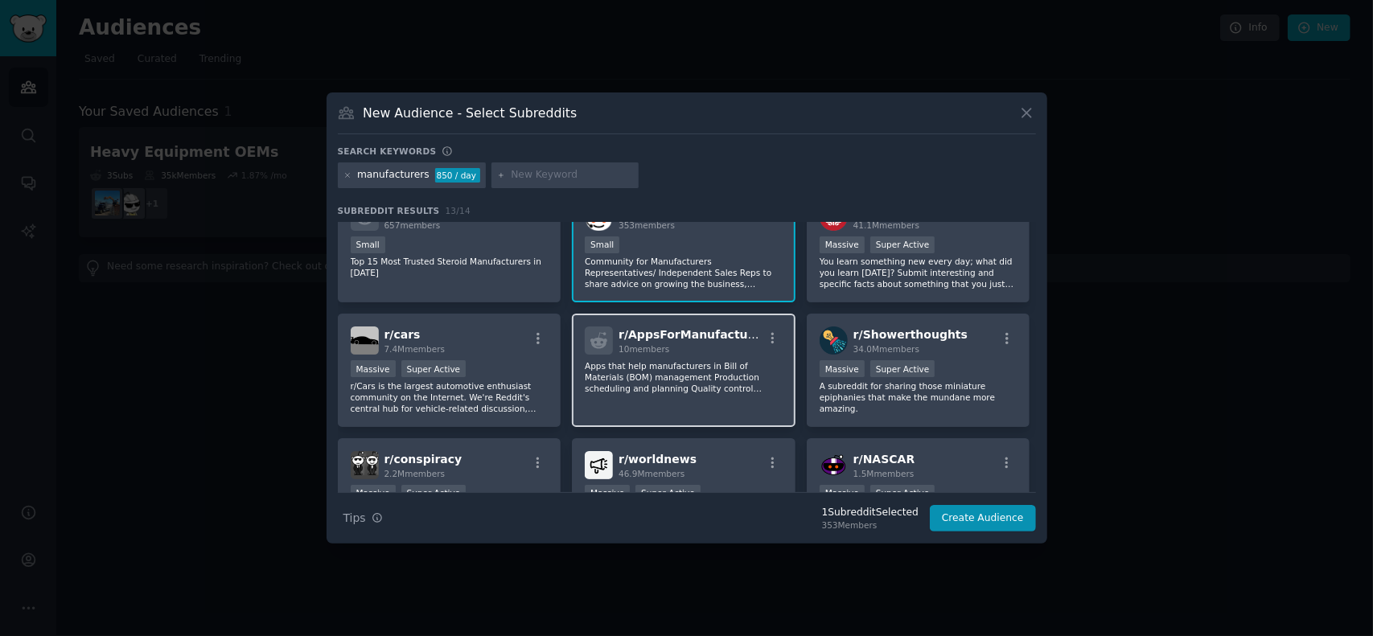
scroll to position [33, 0]
click at [669, 361] on p "Apps that help manufacturers in Bill of Materials (BOM) management Production s…" at bounding box center [684, 376] width 198 height 34
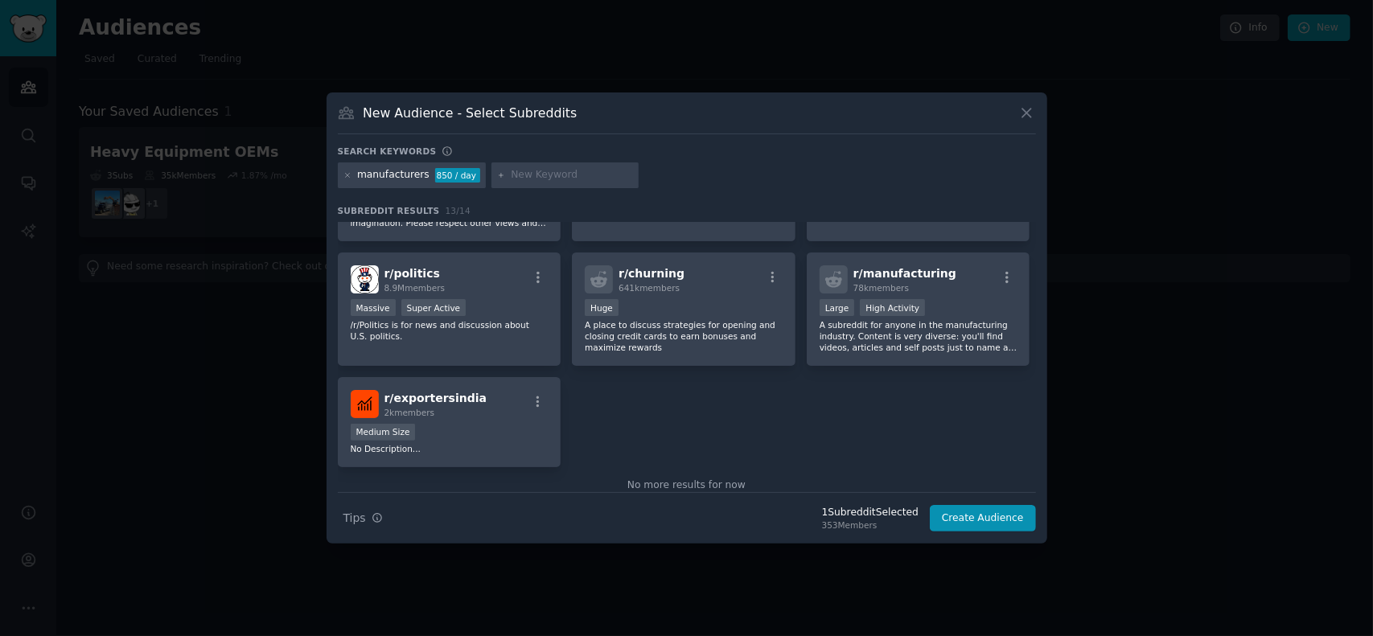
scroll to position [343, 0]
click at [864, 345] on p "A subreddit for anyone in the manufacturing industry. Content is very diverse: …" at bounding box center [918, 335] width 198 height 34
click at [967, 512] on button "Create Audience" at bounding box center [983, 518] width 106 height 27
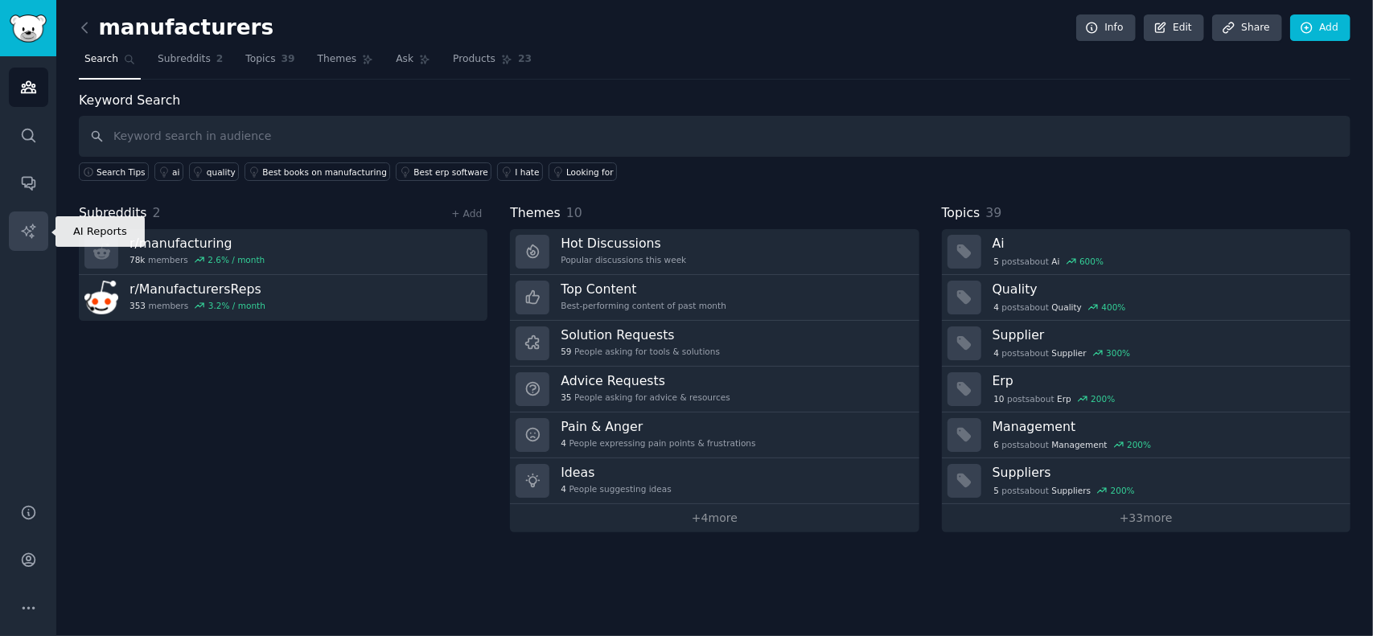
click at [31, 234] on icon "Sidebar" at bounding box center [28, 231] width 14 height 14
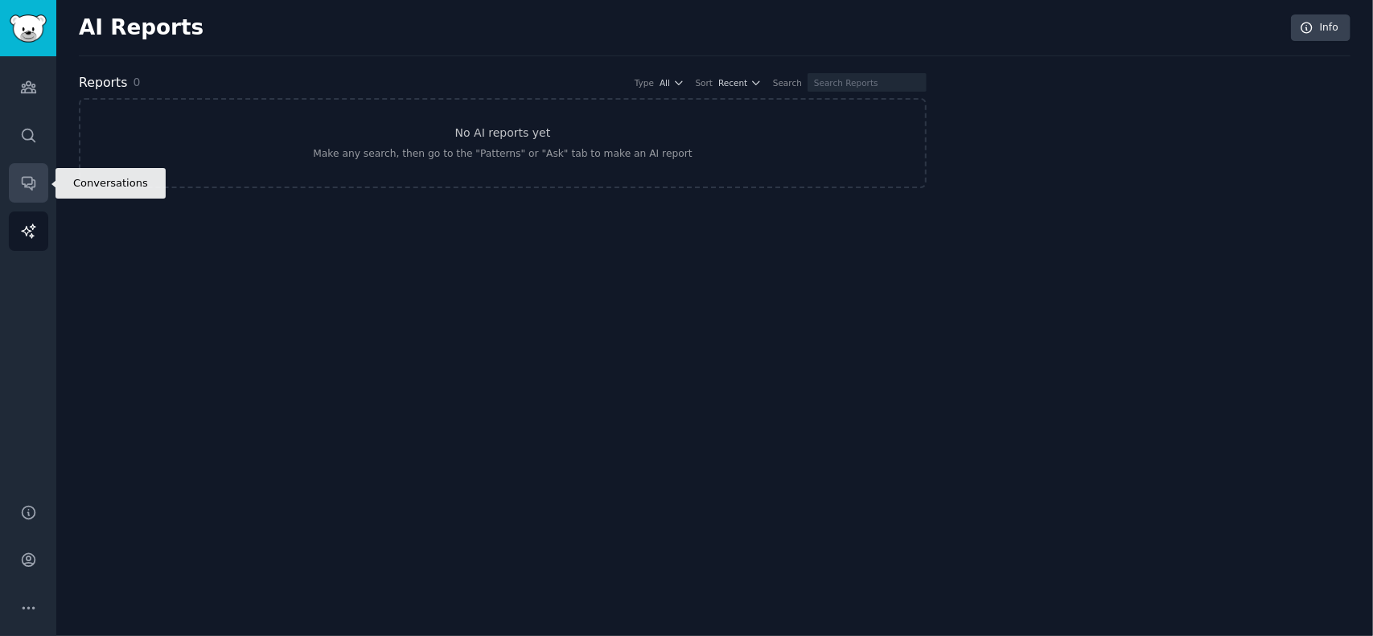
click at [27, 181] on icon "Sidebar" at bounding box center [28, 183] width 17 height 17
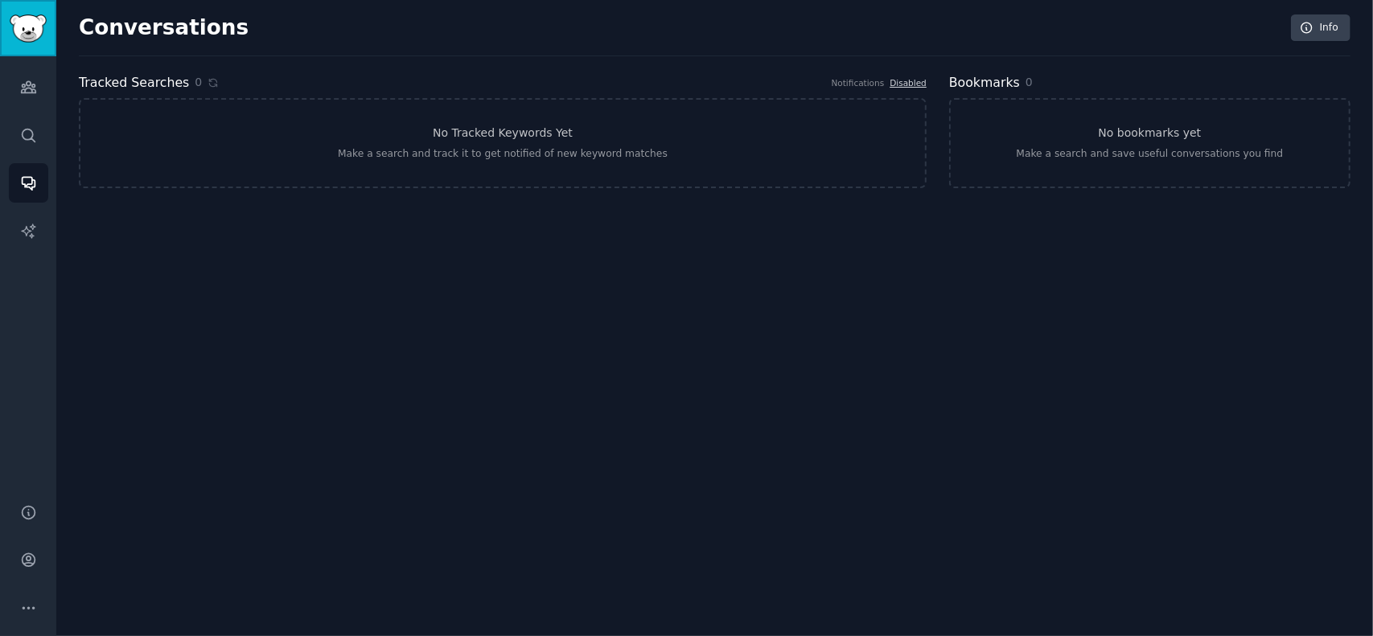
click at [40, 18] on img "Sidebar" at bounding box center [28, 28] width 37 height 28
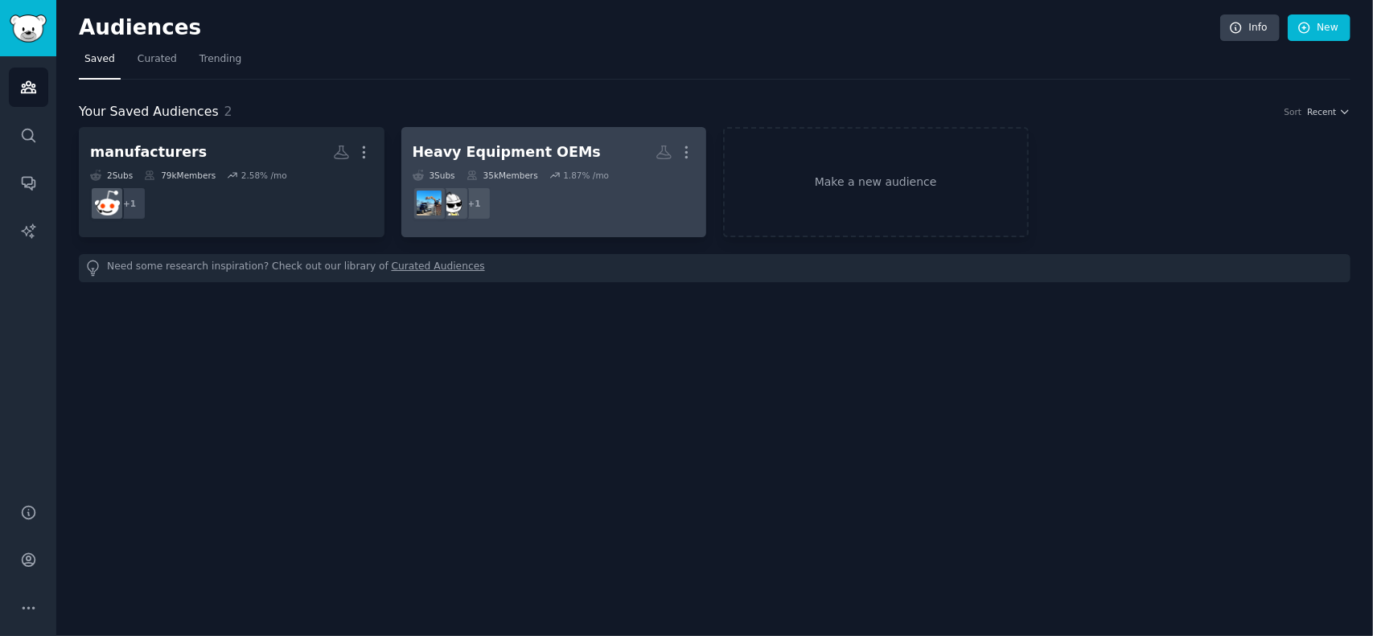
click at [498, 150] on div "Heavy Equipment OEMs" at bounding box center [507, 152] width 188 height 20
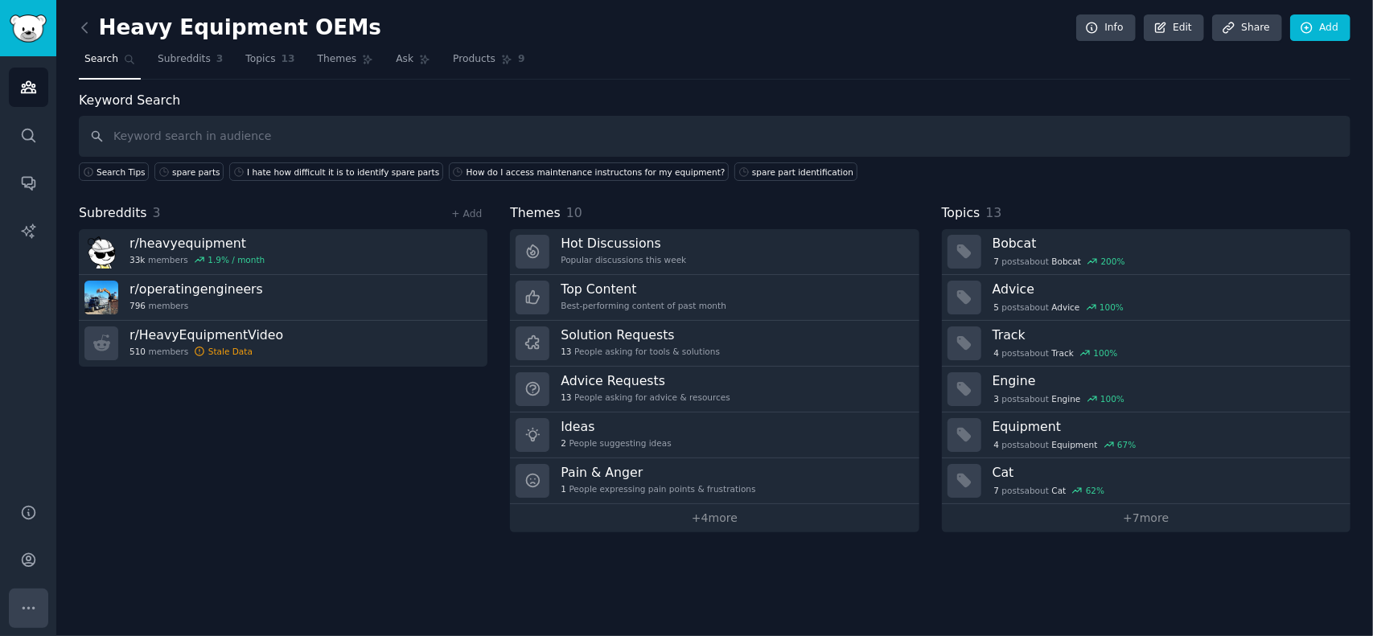
click at [29, 599] on button "More" at bounding box center [28, 608] width 39 height 39
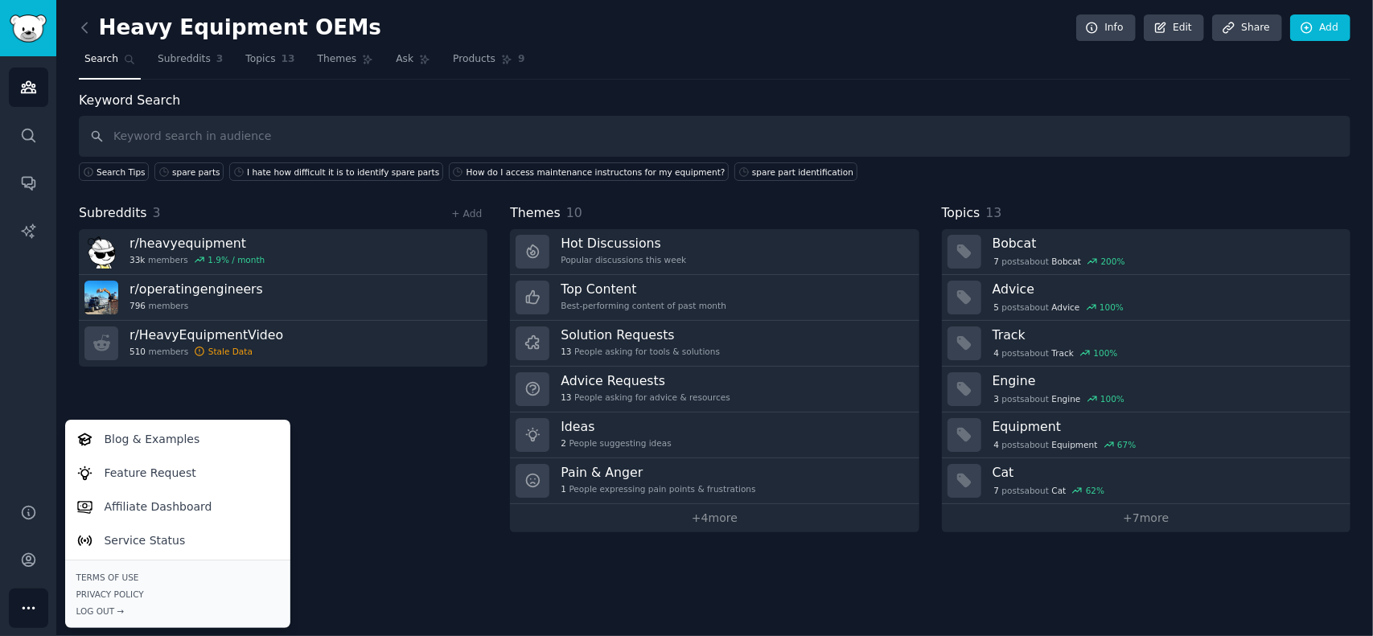
click at [29, 599] on button "More" at bounding box center [28, 608] width 39 height 39
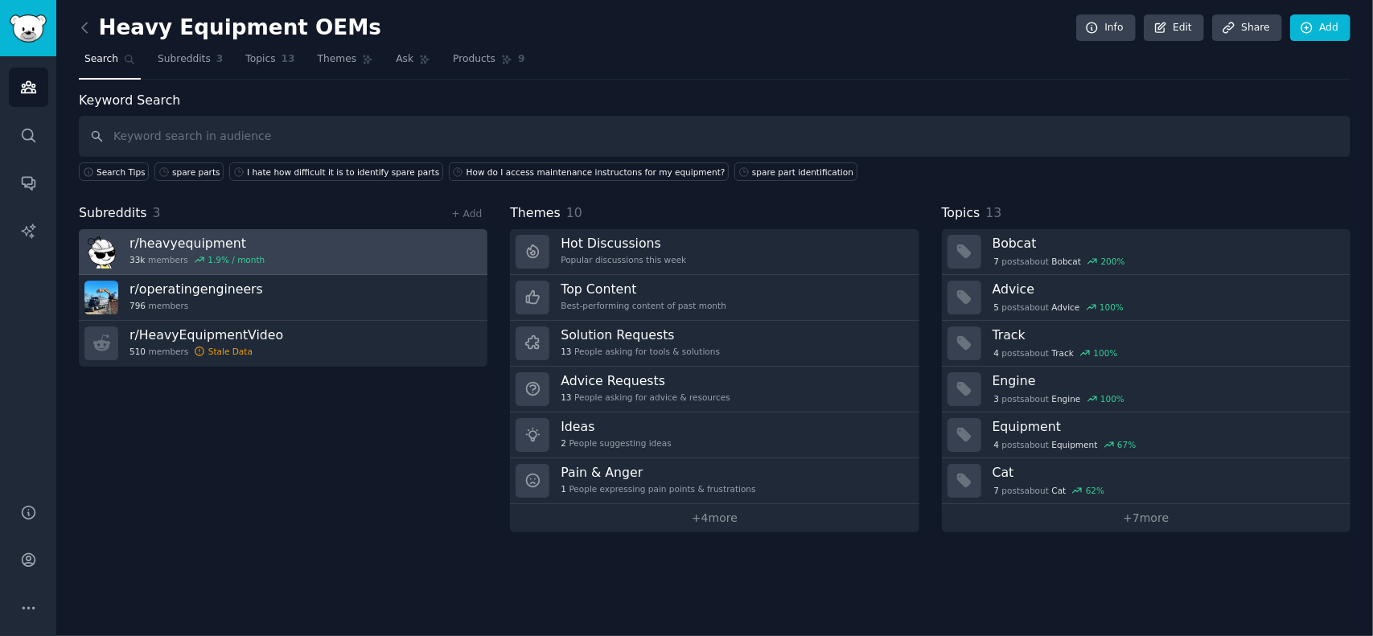
click at [181, 240] on h3 "r/ heavyequipment" at bounding box center [196, 243] width 135 height 17
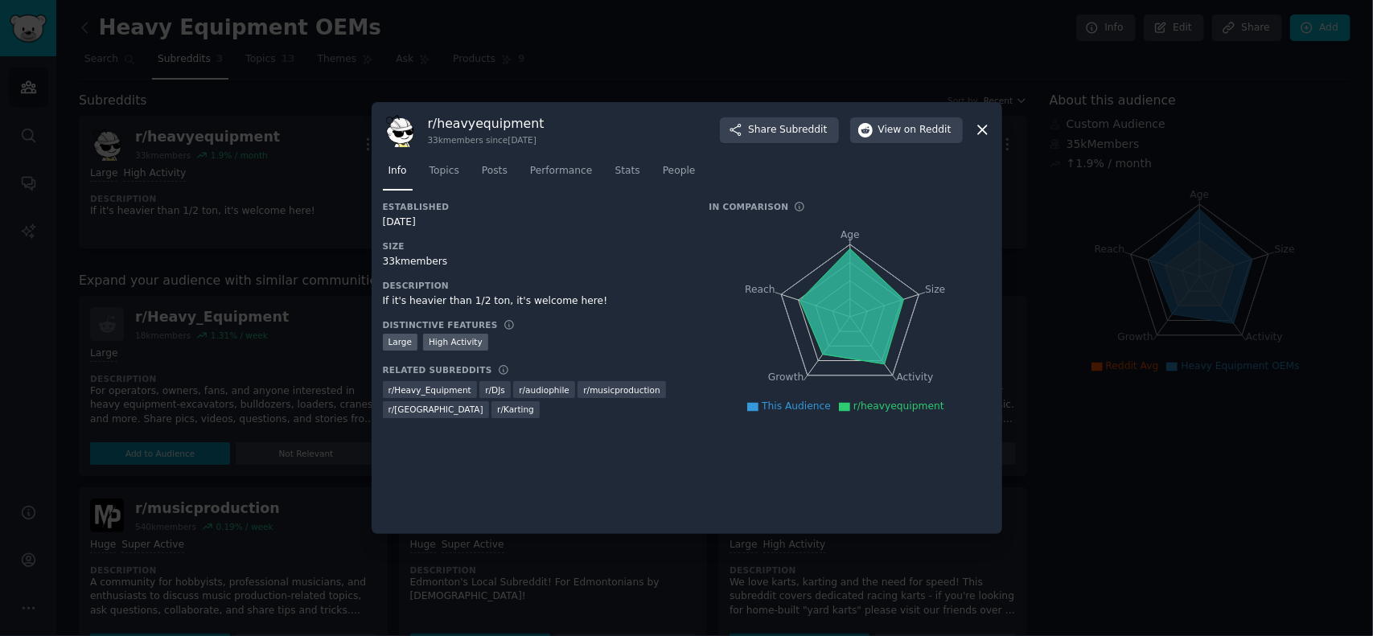
click at [989, 135] on icon at bounding box center [982, 129] width 17 height 17
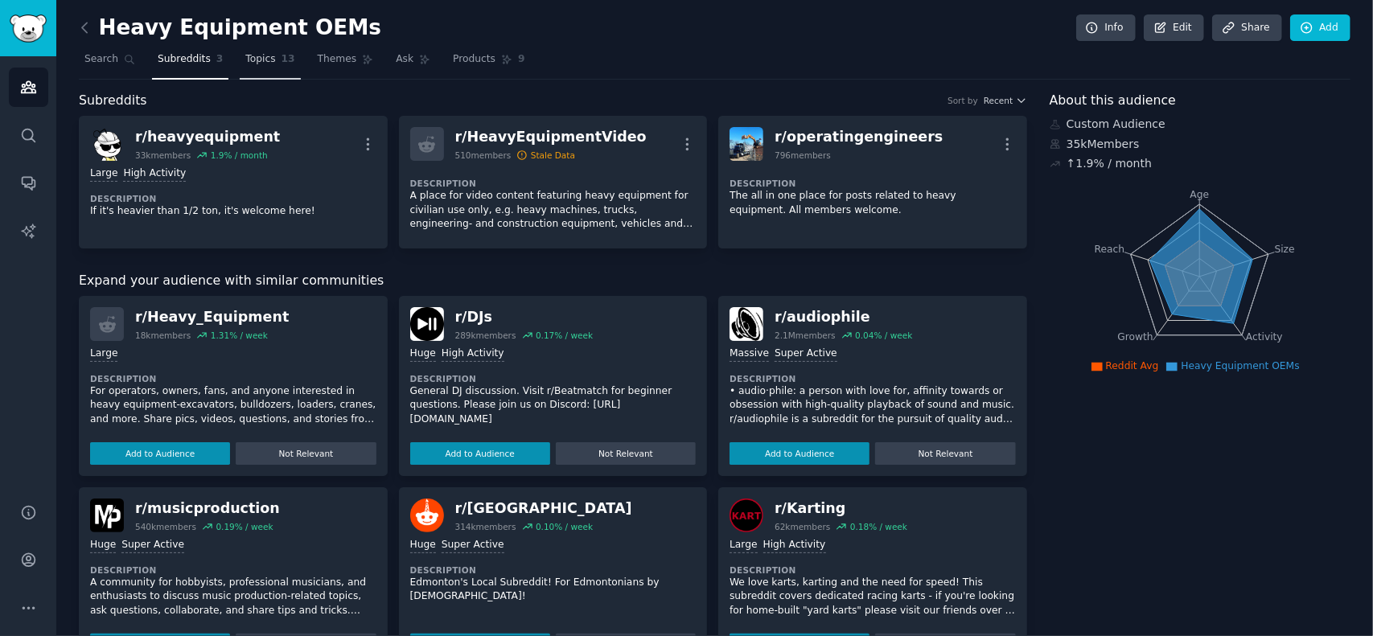
click at [249, 62] on span "Topics" at bounding box center [260, 59] width 30 height 14
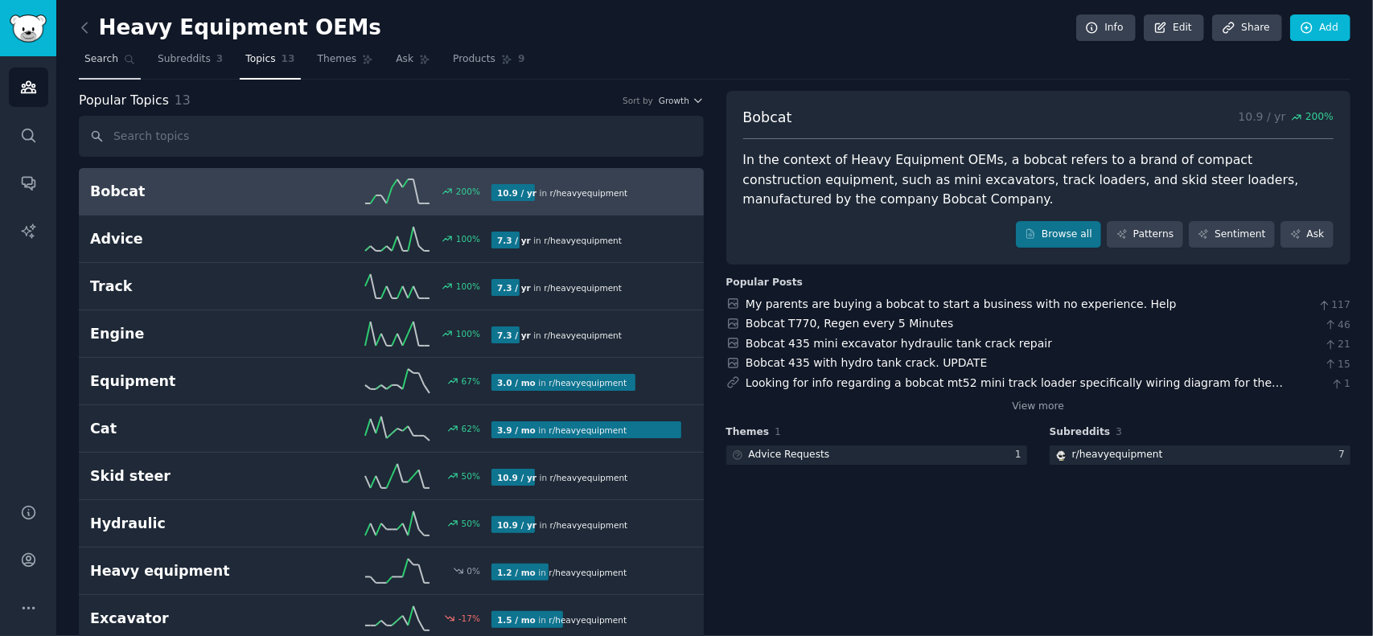
click at [99, 54] on span "Search" at bounding box center [101, 59] width 34 height 14
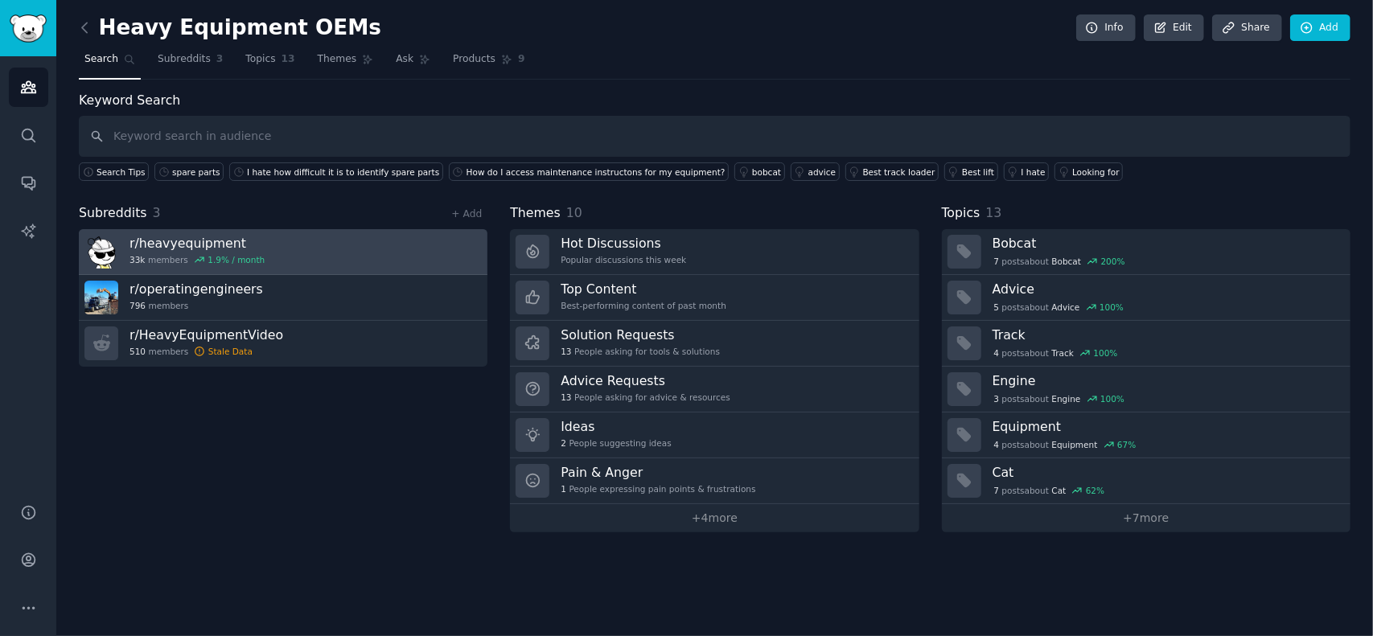
click at [213, 237] on h3 "r/ heavyequipment" at bounding box center [196, 243] width 135 height 17
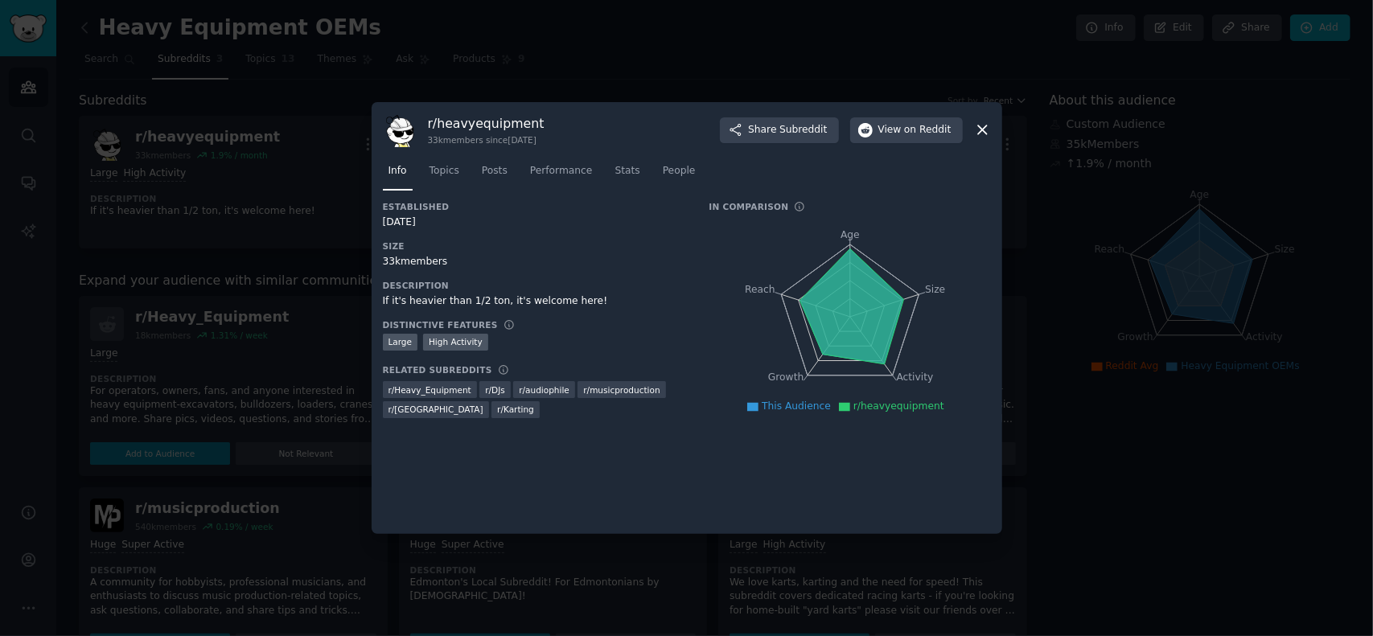
click at [980, 132] on icon at bounding box center [982, 130] width 9 height 9
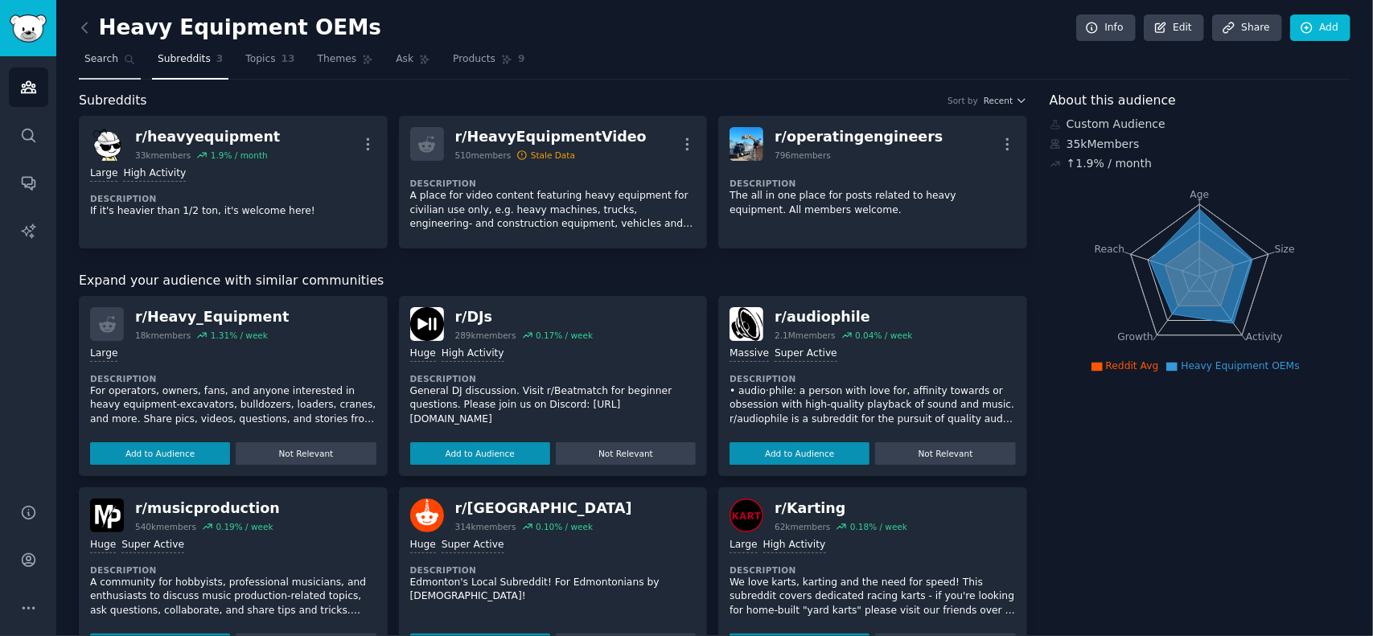
click at [116, 60] on link "Search" at bounding box center [110, 63] width 62 height 33
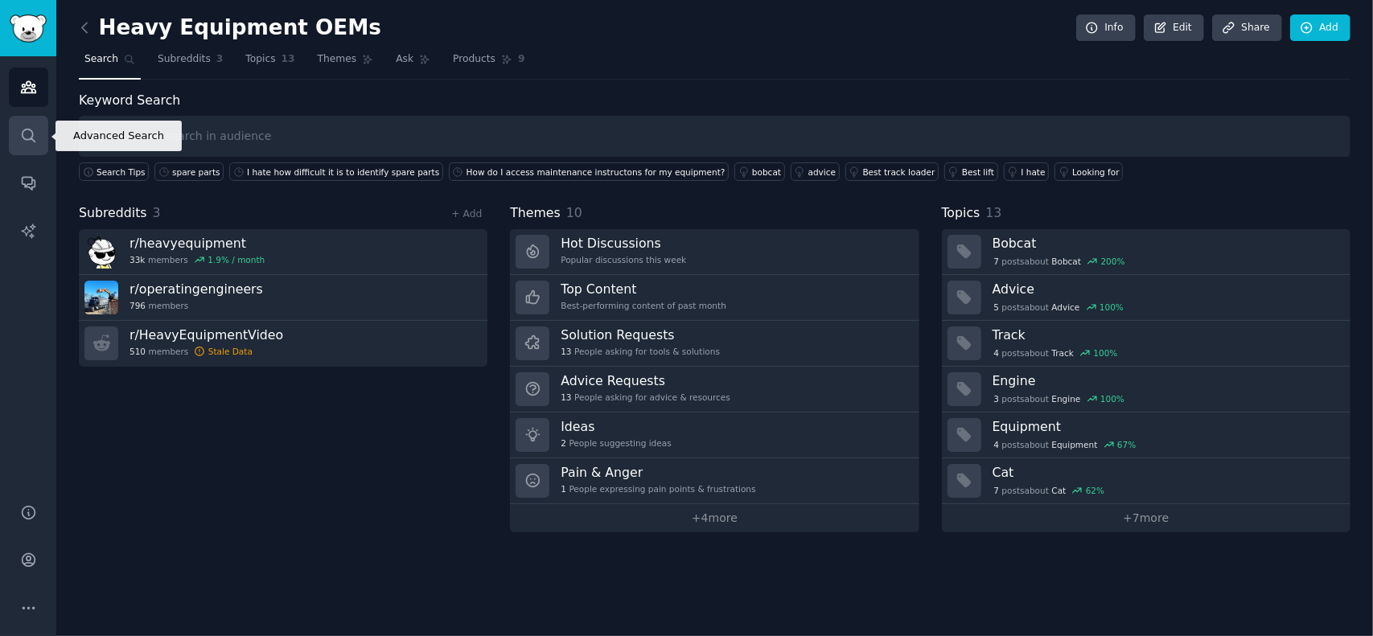
click at [23, 129] on icon "Sidebar" at bounding box center [28, 135] width 17 height 17
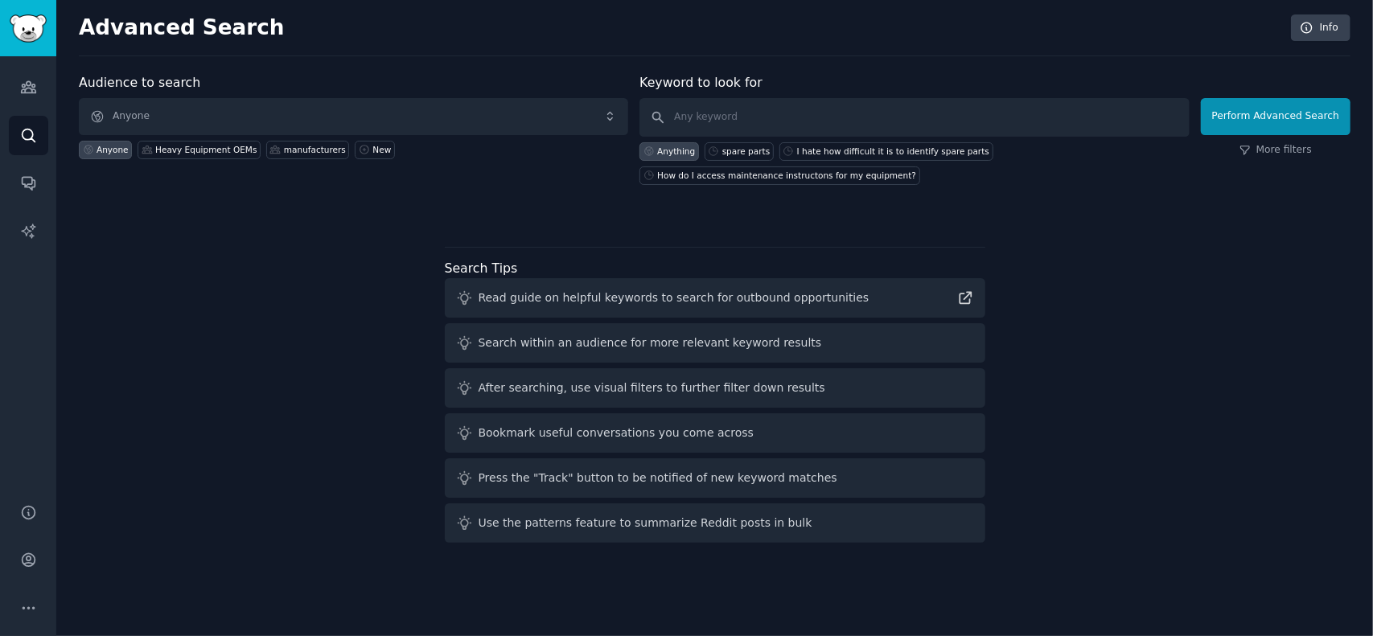
click at [43, 62] on div "Audiences Search Conversations AI Reports" at bounding box center [28, 270] width 56 height 428
click at [31, 34] on img "Sidebar" at bounding box center [28, 28] width 37 height 28
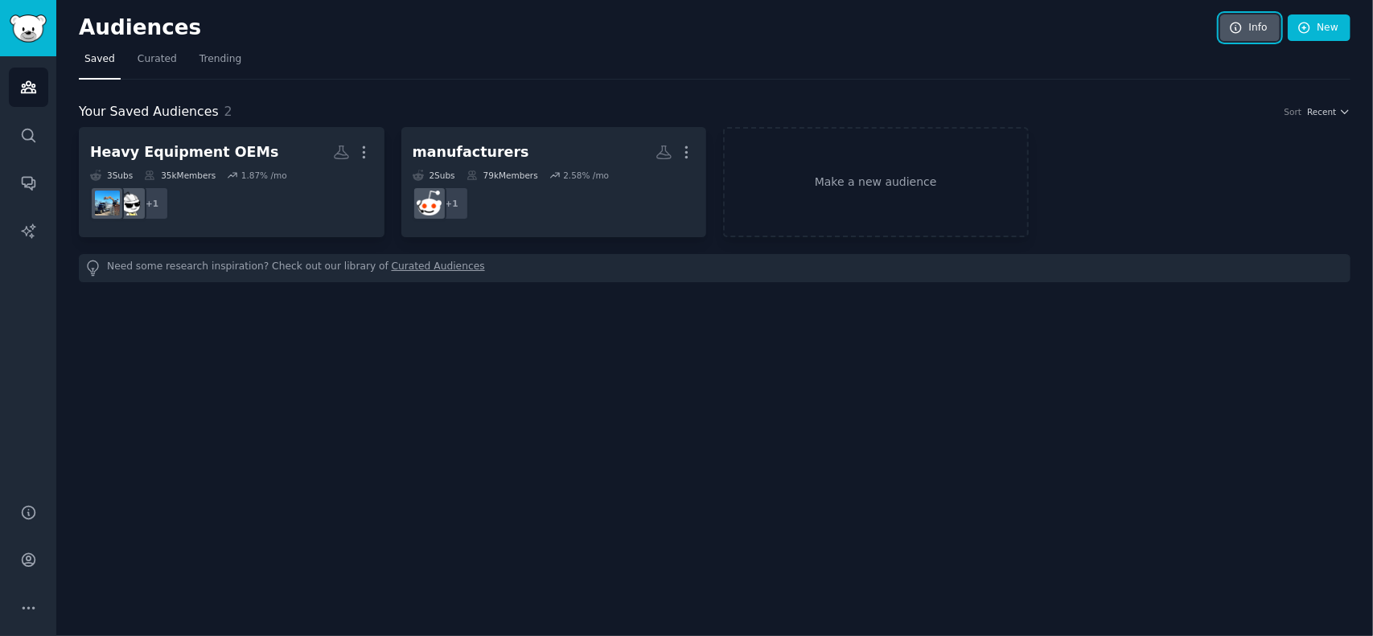
click at [1254, 24] on link "Info" at bounding box center [1250, 27] width 60 height 27
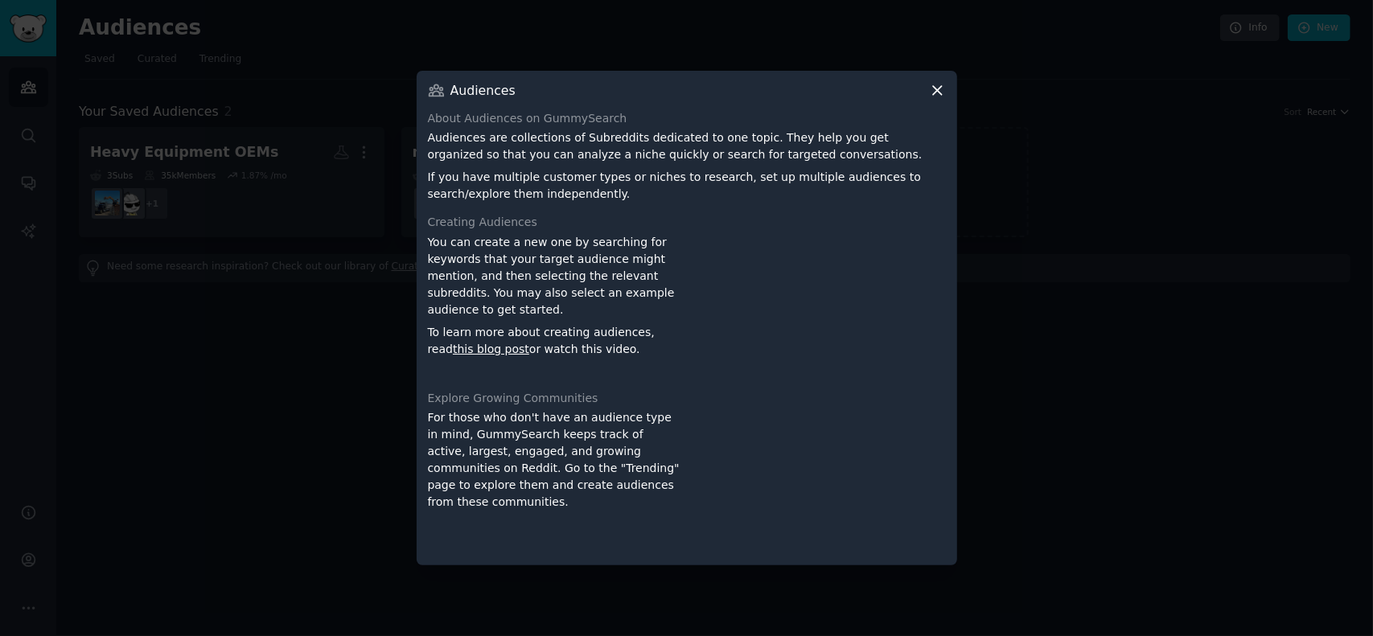
click at [939, 89] on icon at bounding box center [937, 90] width 17 height 17
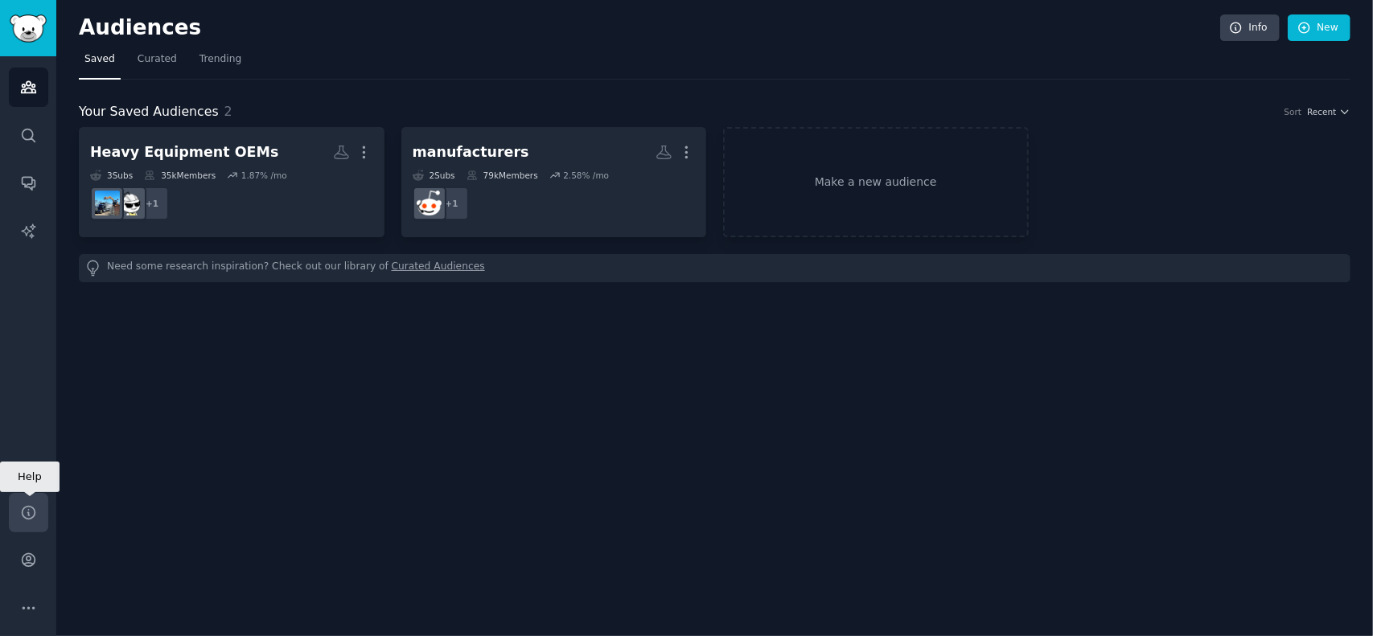
click at [27, 507] on icon "Sidebar" at bounding box center [28, 512] width 17 height 17
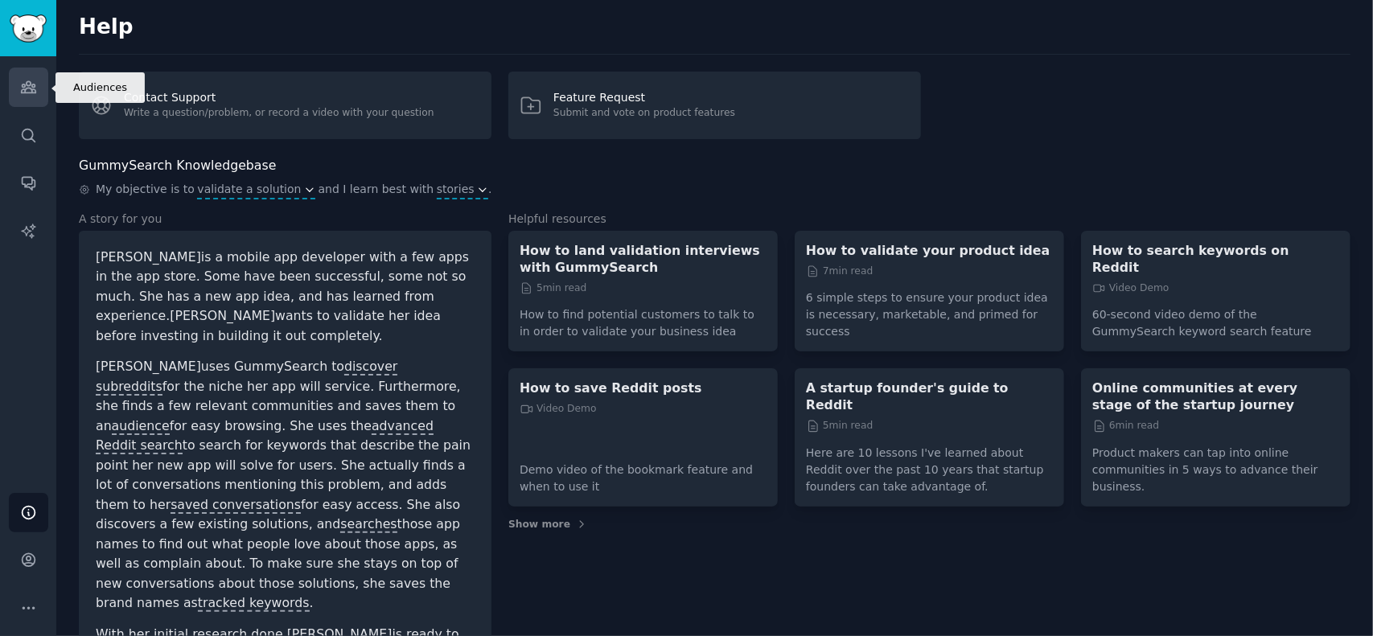
click at [26, 98] on link "Audiences" at bounding box center [28, 87] width 39 height 39
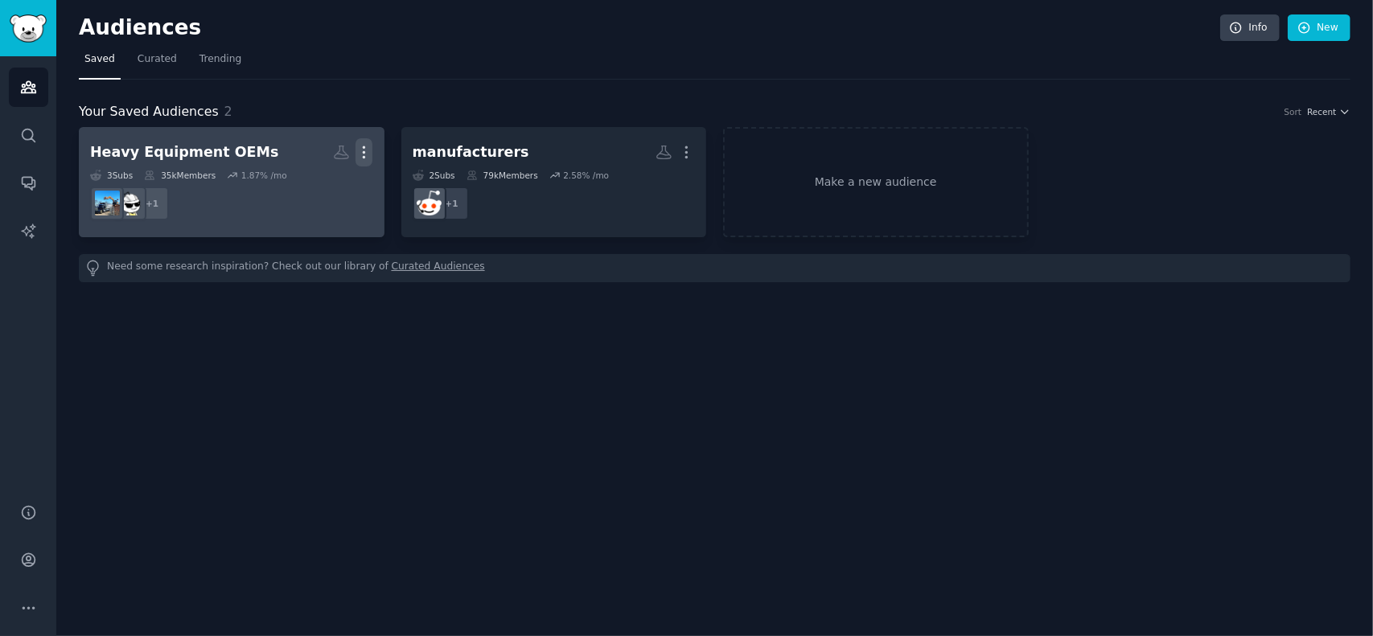
click at [367, 147] on icon "button" at bounding box center [363, 152] width 17 height 17
click at [307, 154] on p "View" at bounding box center [315, 158] width 27 height 17
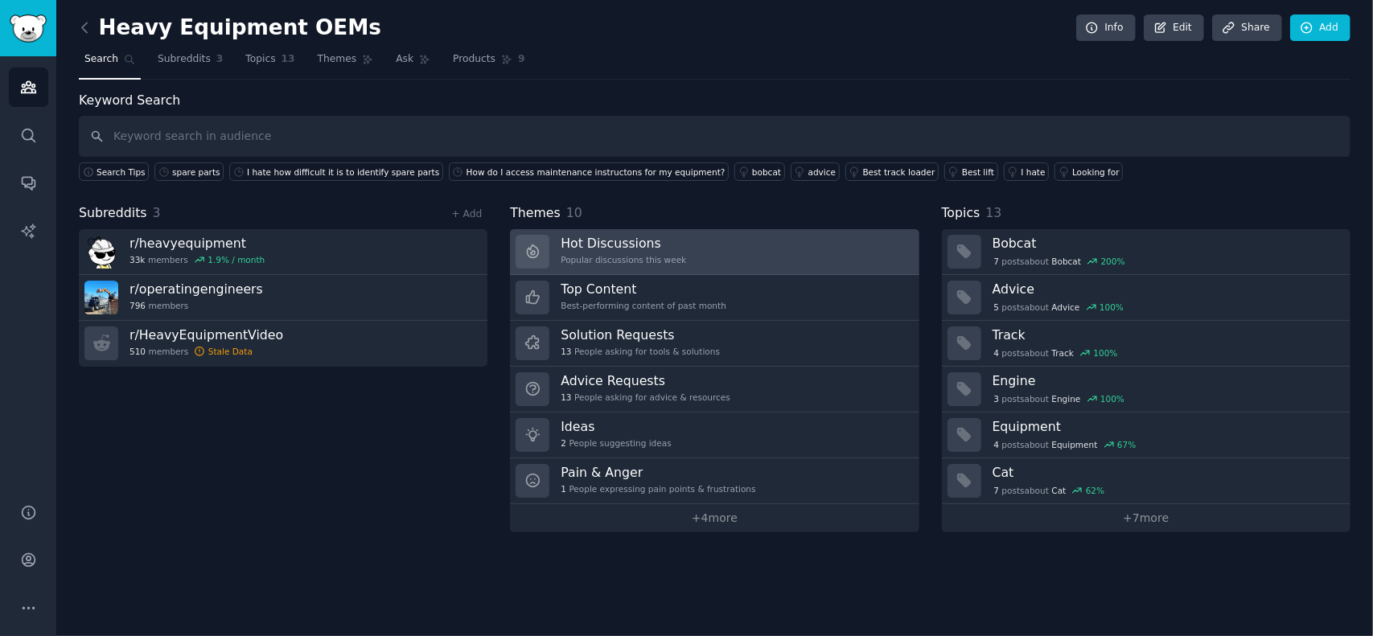
click at [609, 248] on h3 "Hot Discussions" at bounding box center [622, 243] width 125 height 17
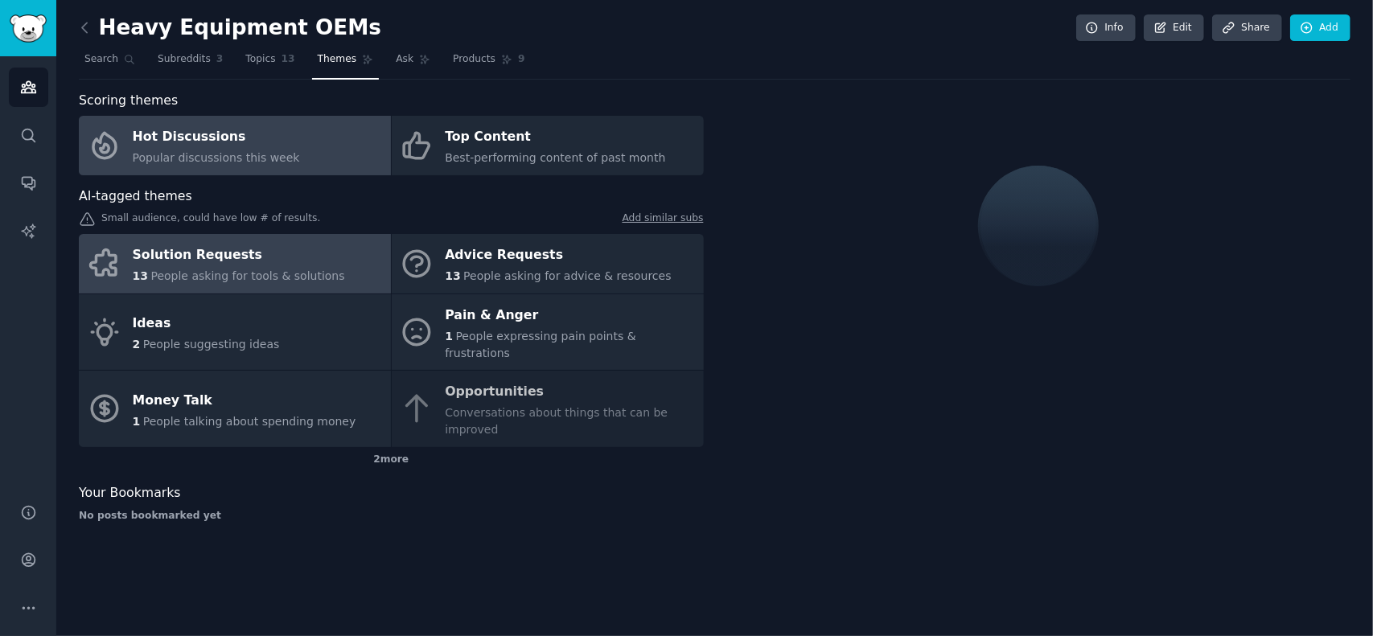
click at [225, 247] on div "Solution Requests" at bounding box center [239, 256] width 212 height 26
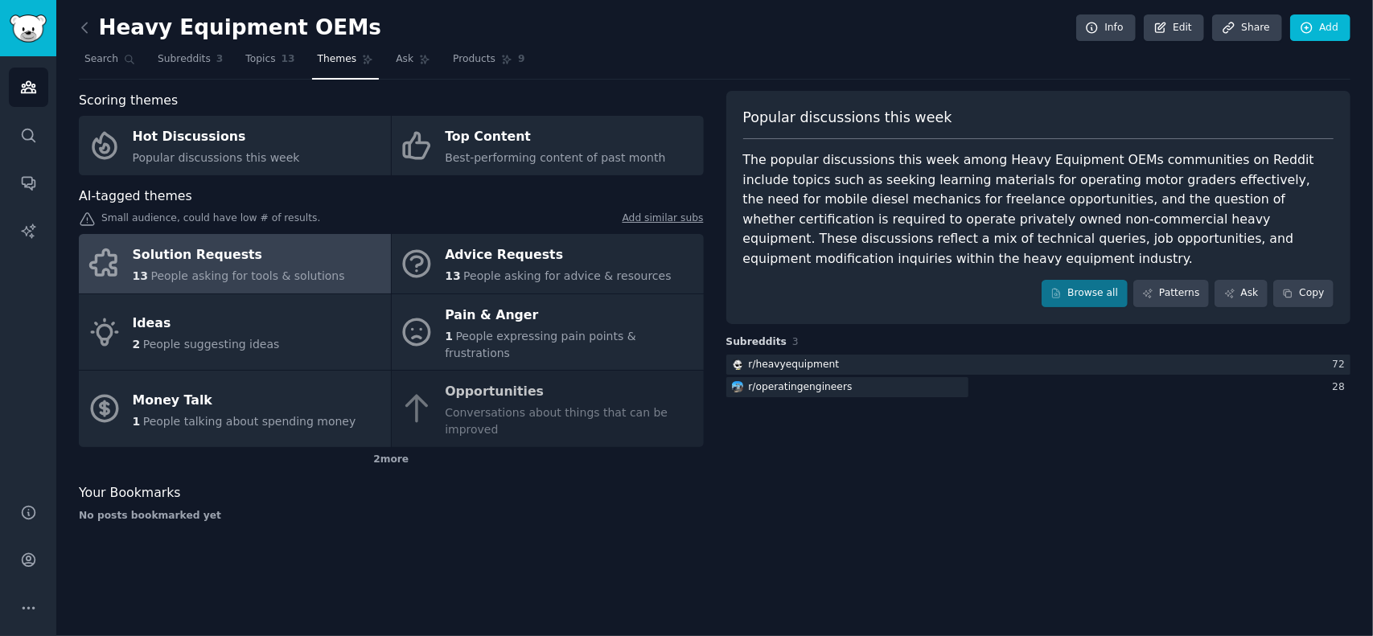
click at [204, 261] on div "Solution Requests" at bounding box center [239, 256] width 212 height 26
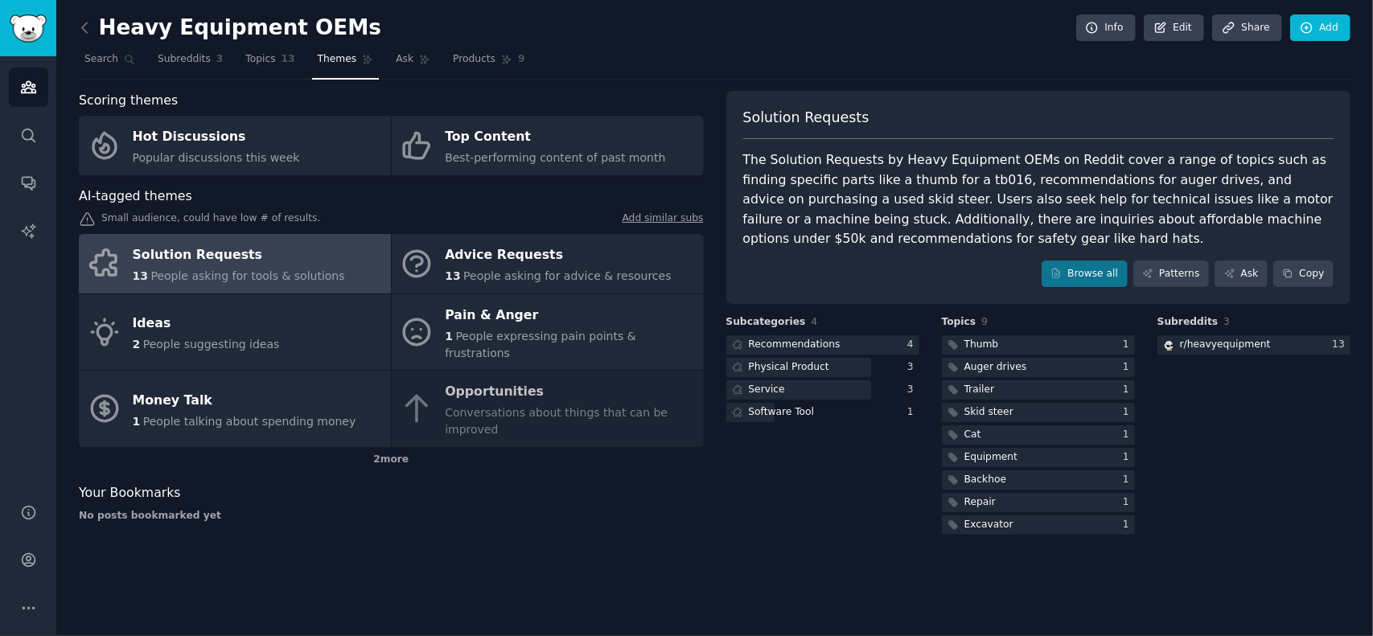
drag, startPoint x: 942, startPoint y: 228, endPoint x: 909, endPoint y: 281, distance: 62.2
click at [909, 281] on div "Solution Requests The Solution Requests by Heavy Equipment OEMs on Reddit cover…" at bounding box center [1038, 198] width 625 height 214
click at [1250, 274] on link "Ask" at bounding box center [1240, 274] width 53 height 27
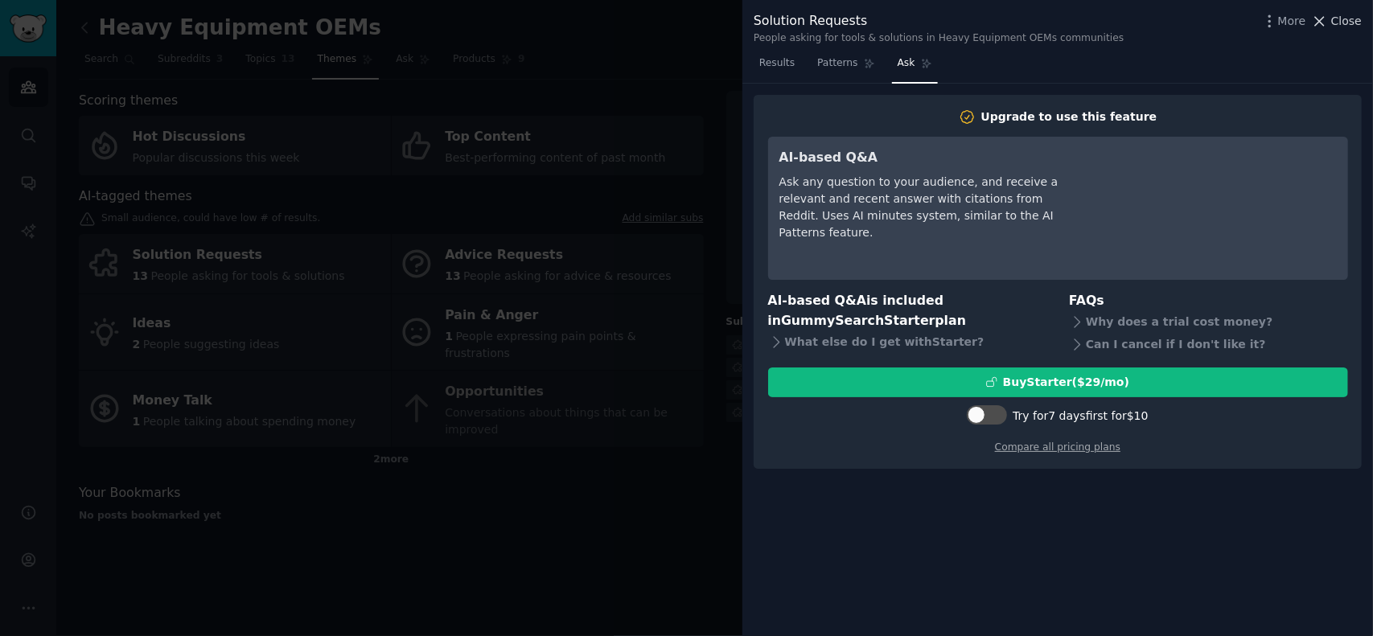
click at [1328, 17] on icon at bounding box center [1319, 21] width 17 height 17
